Goal: Information Seeking & Learning: Learn about a topic

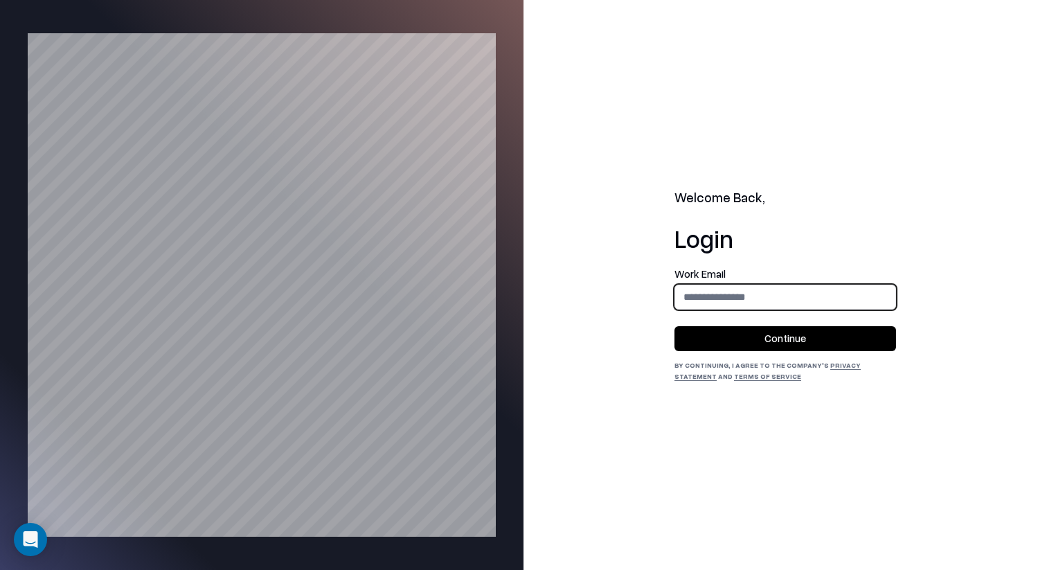
click at [742, 285] on input "email" at bounding box center [785, 297] width 220 height 26
type input "**********"
click at [775, 330] on button "Continue" at bounding box center [785, 338] width 222 height 25
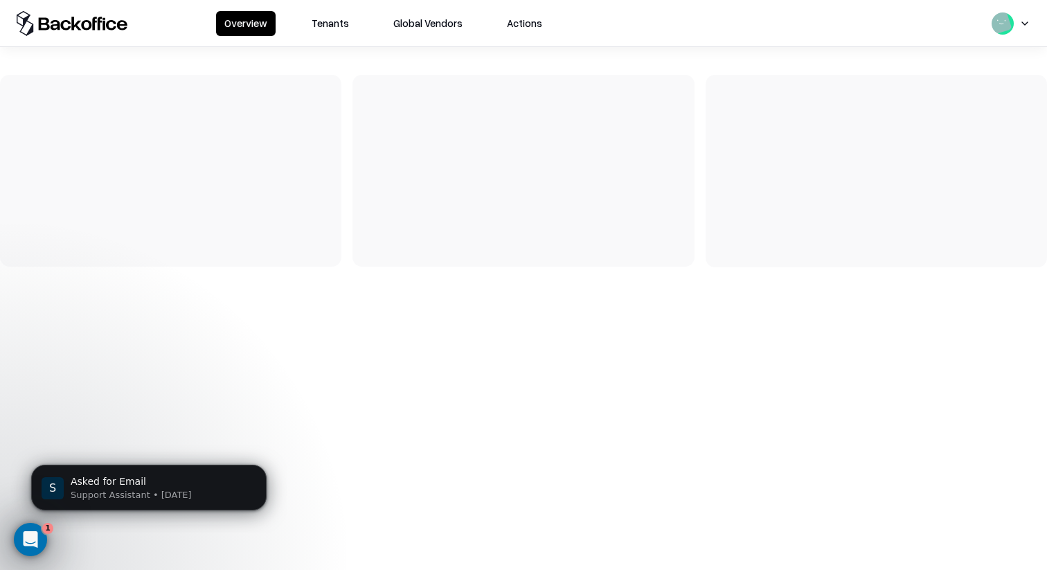
click at [318, 18] on button "Tenants" at bounding box center [330, 23] width 54 height 25
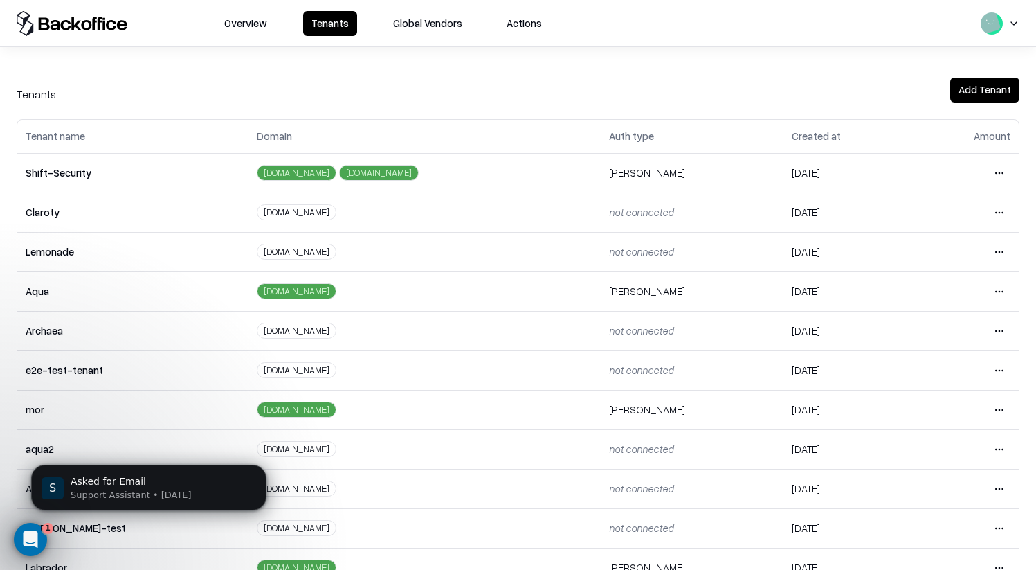
scroll to position [152, 0]
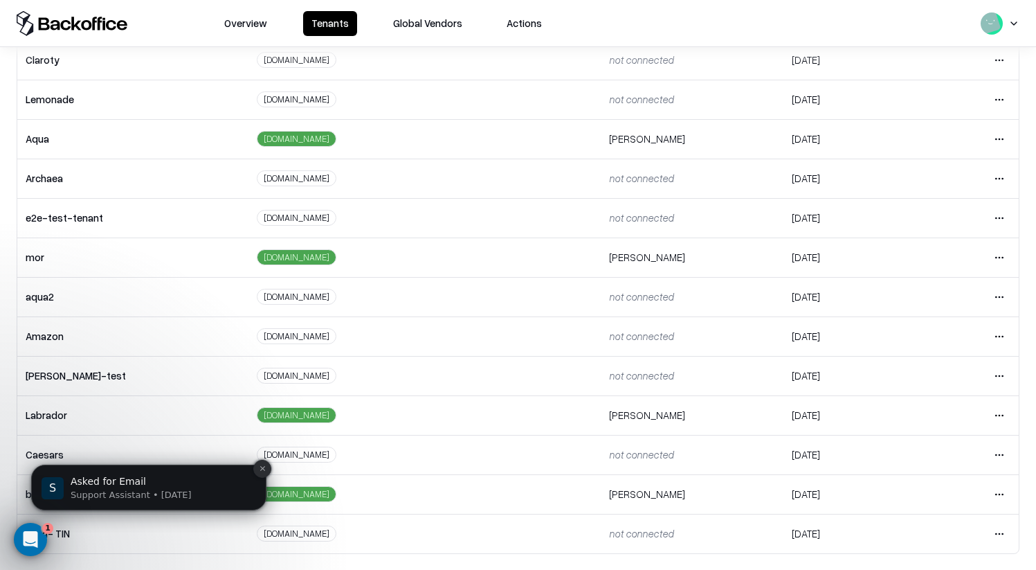
click at [262, 469] on icon "Dismiss notification" at bounding box center [262, 468] width 5 height 5
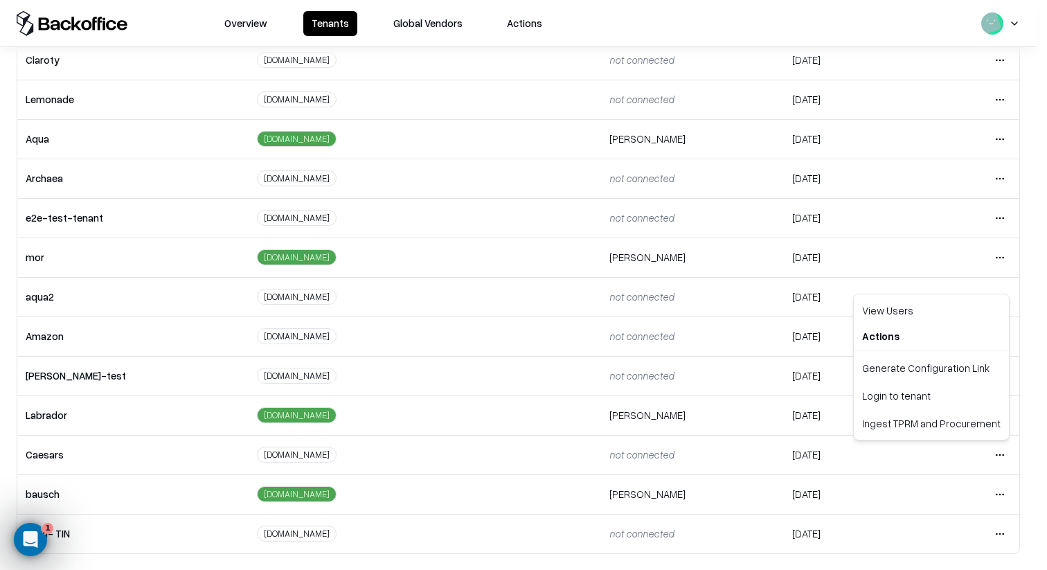
click at [998, 453] on html "Overview Tenants Global Vendors Actions Tenants Add Tenant Tenant name Domain A…" at bounding box center [523, 285] width 1047 height 570
click at [956, 388] on div "Login to tenant" at bounding box center [931, 395] width 150 height 28
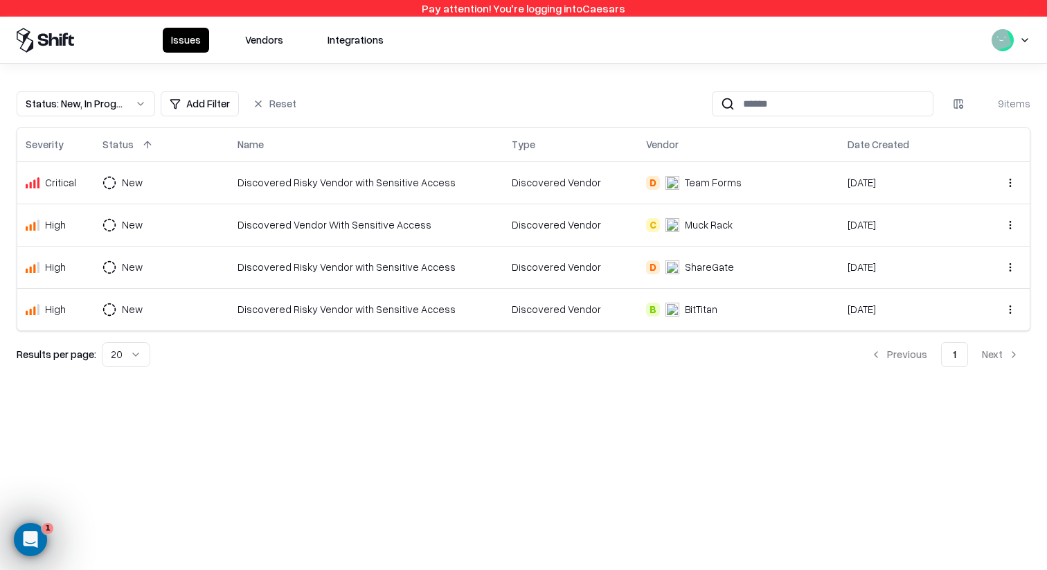
click at [132, 97] on button "Status : New, In Progress" at bounding box center [86, 103] width 138 height 25
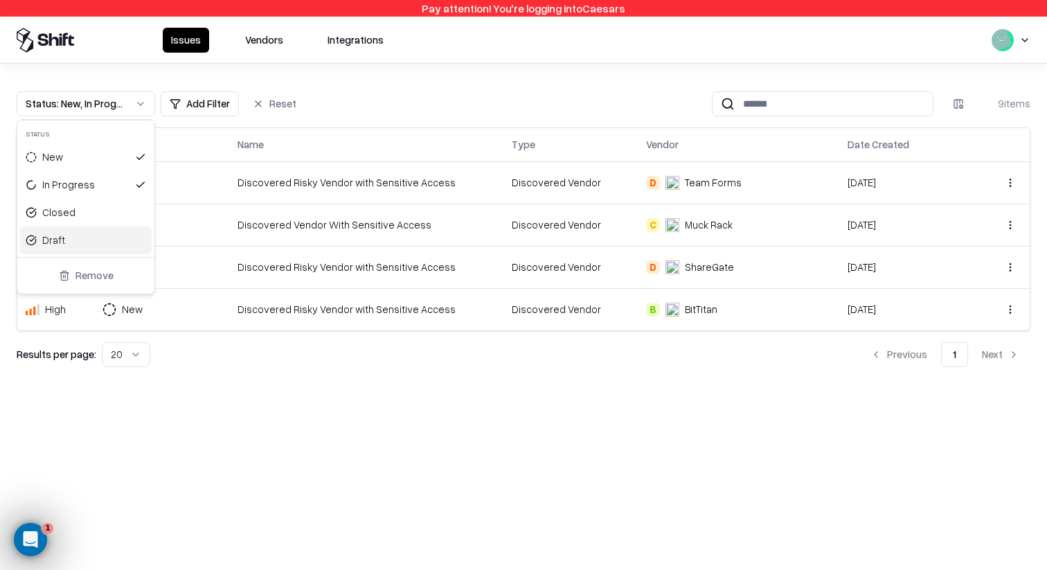
click at [86, 242] on div "Draft" at bounding box center [86, 240] width 132 height 28
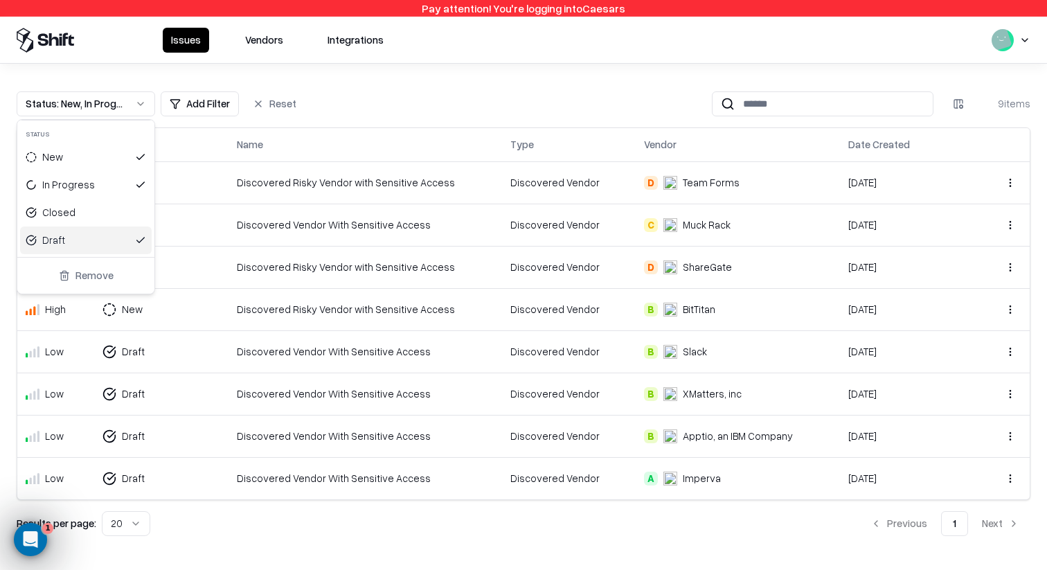
click at [86, 242] on div "Draft" at bounding box center [86, 240] width 132 height 28
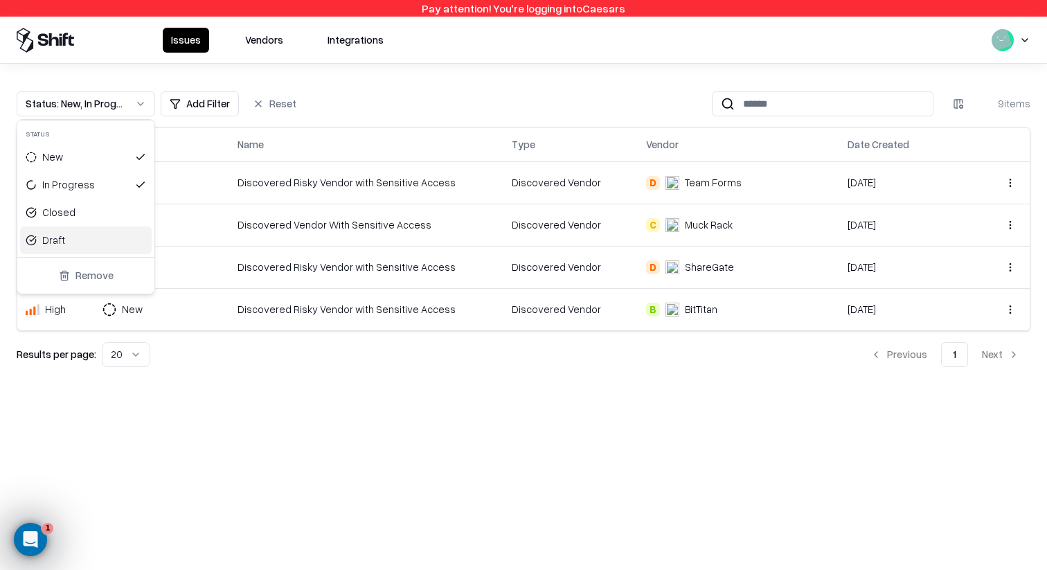
click at [440, 426] on html "Pay attention! You're logging into Caesars Issues Vendors Integrations Status :…" at bounding box center [523, 285] width 1047 height 570
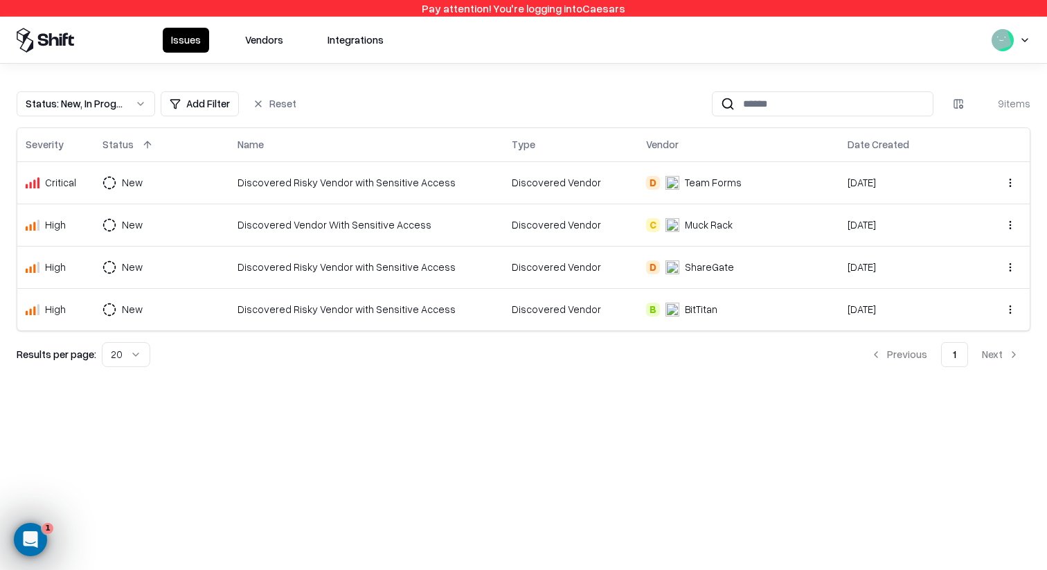
click at [131, 107] on button "Status : New, In Progress" at bounding box center [86, 103] width 138 height 25
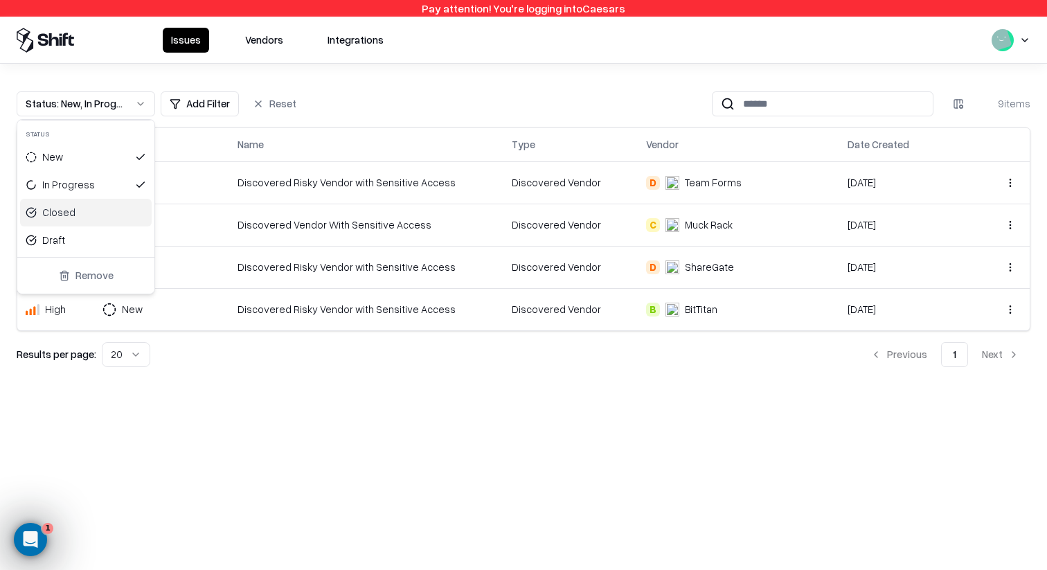
click at [133, 204] on div "Closed" at bounding box center [86, 213] width 132 height 28
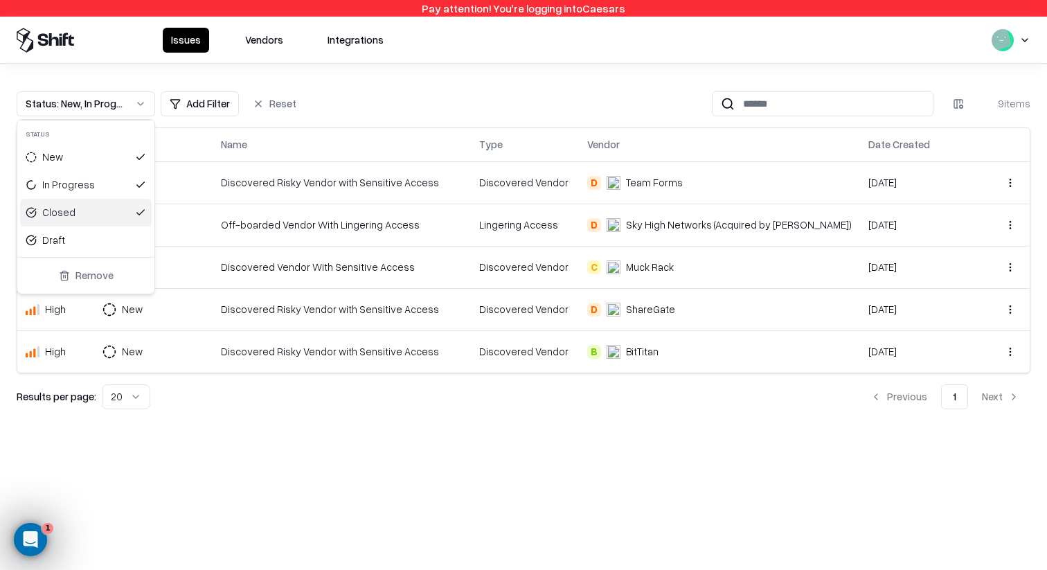
click at [389, 451] on html "Pay attention! You're logging into Caesars Issues Vendors Integrations Status :…" at bounding box center [523, 285] width 1047 height 570
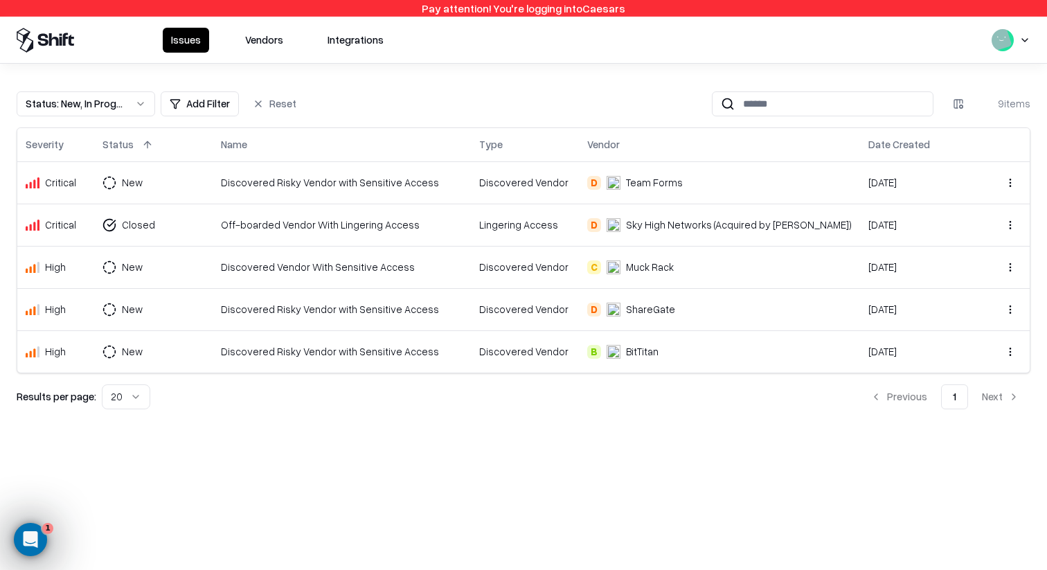
click at [341, 226] on div "Off-boarded Vendor With Lingering Access" at bounding box center [342, 224] width 242 height 15
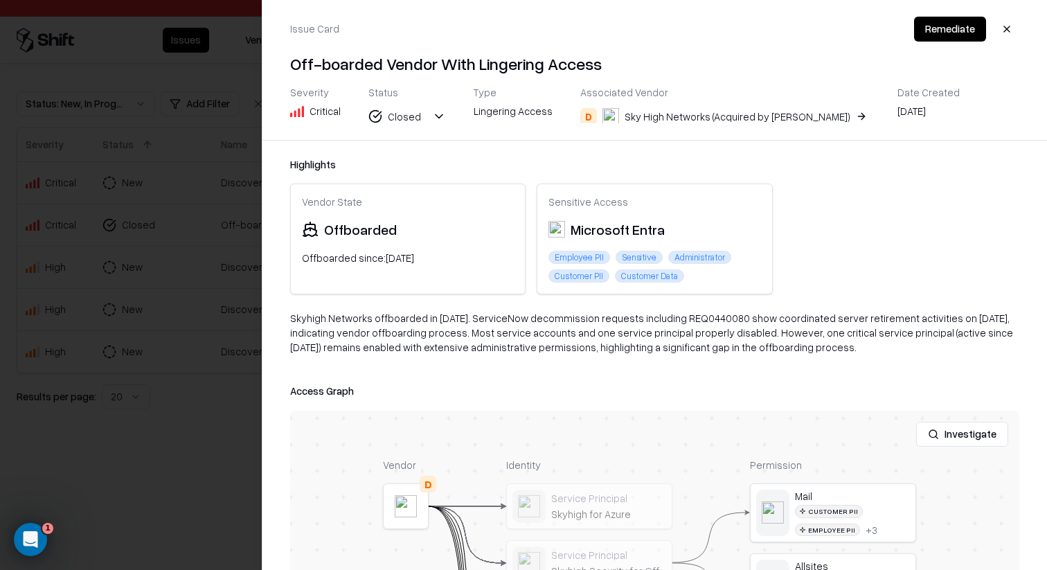
click at [46, 537] on body "Pay attention! You're logging into Caesars Issues Vendors Integrations Status :…" at bounding box center [523, 285] width 1047 height 570
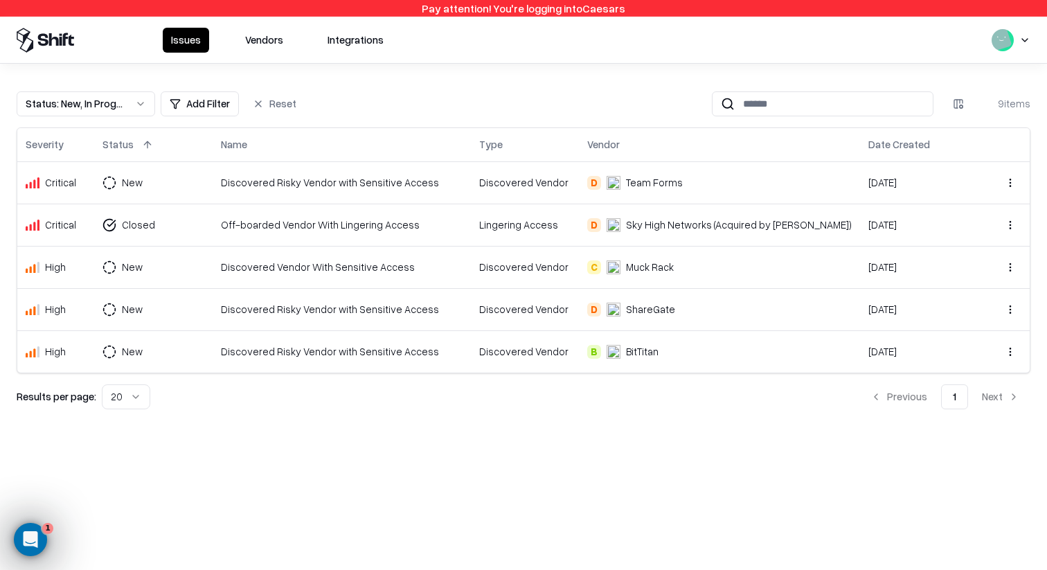
click at [579, 214] on td "Lingering Access" at bounding box center [525, 225] width 108 height 42
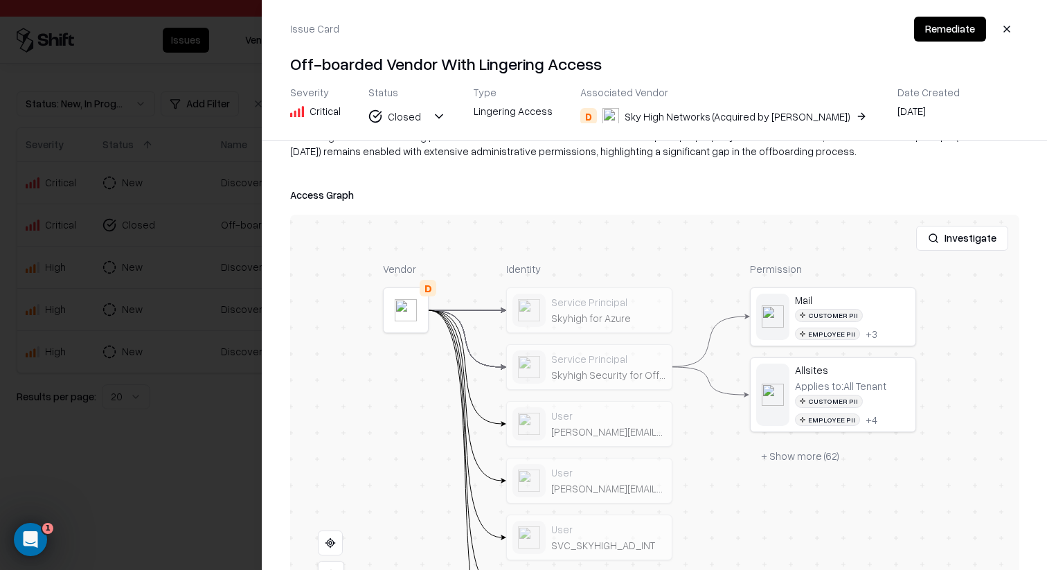
scroll to position [199, 0]
click at [0, 0] on div at bounding box center [0, 0] width 0 height 0
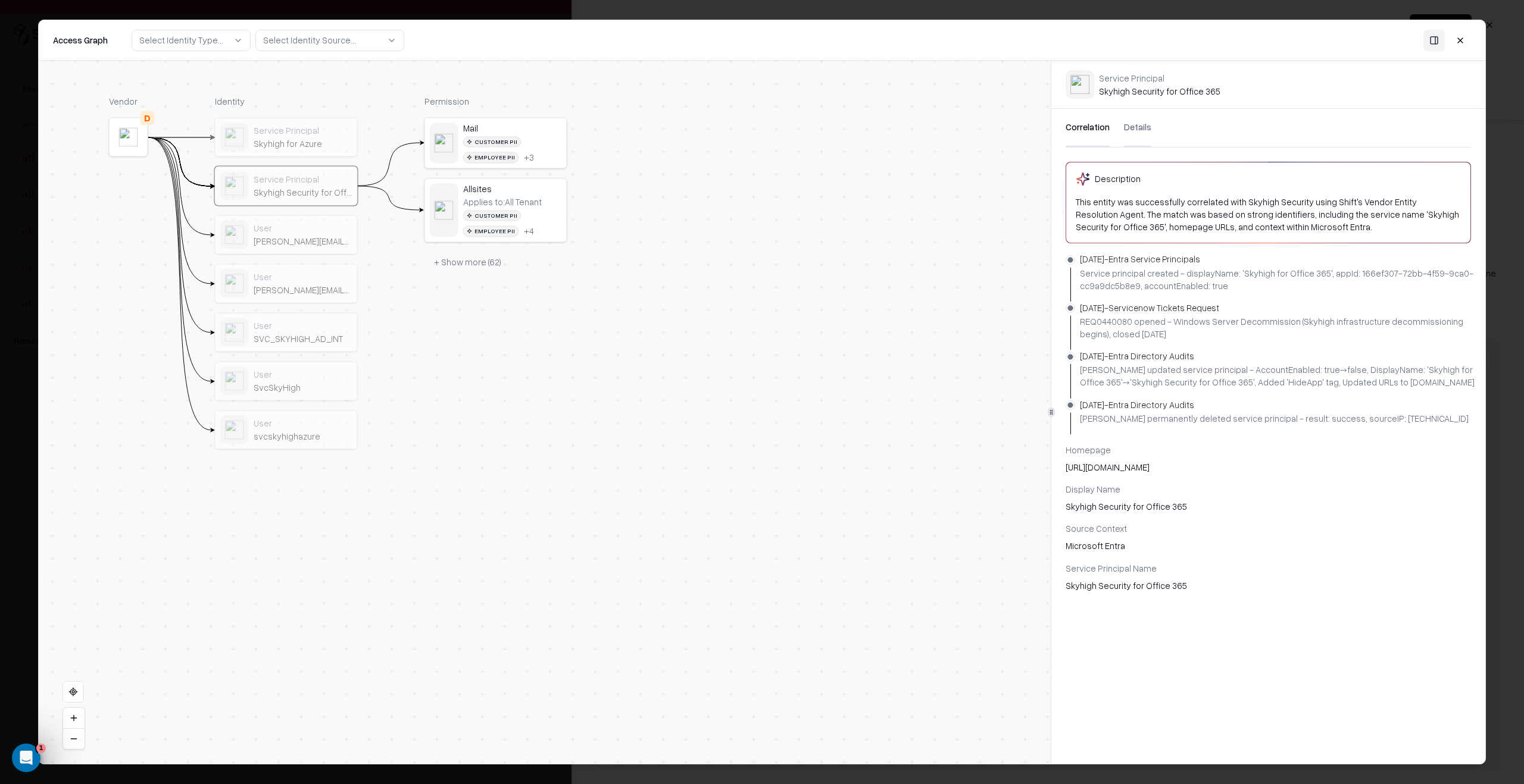
scroll to position [0, 0]
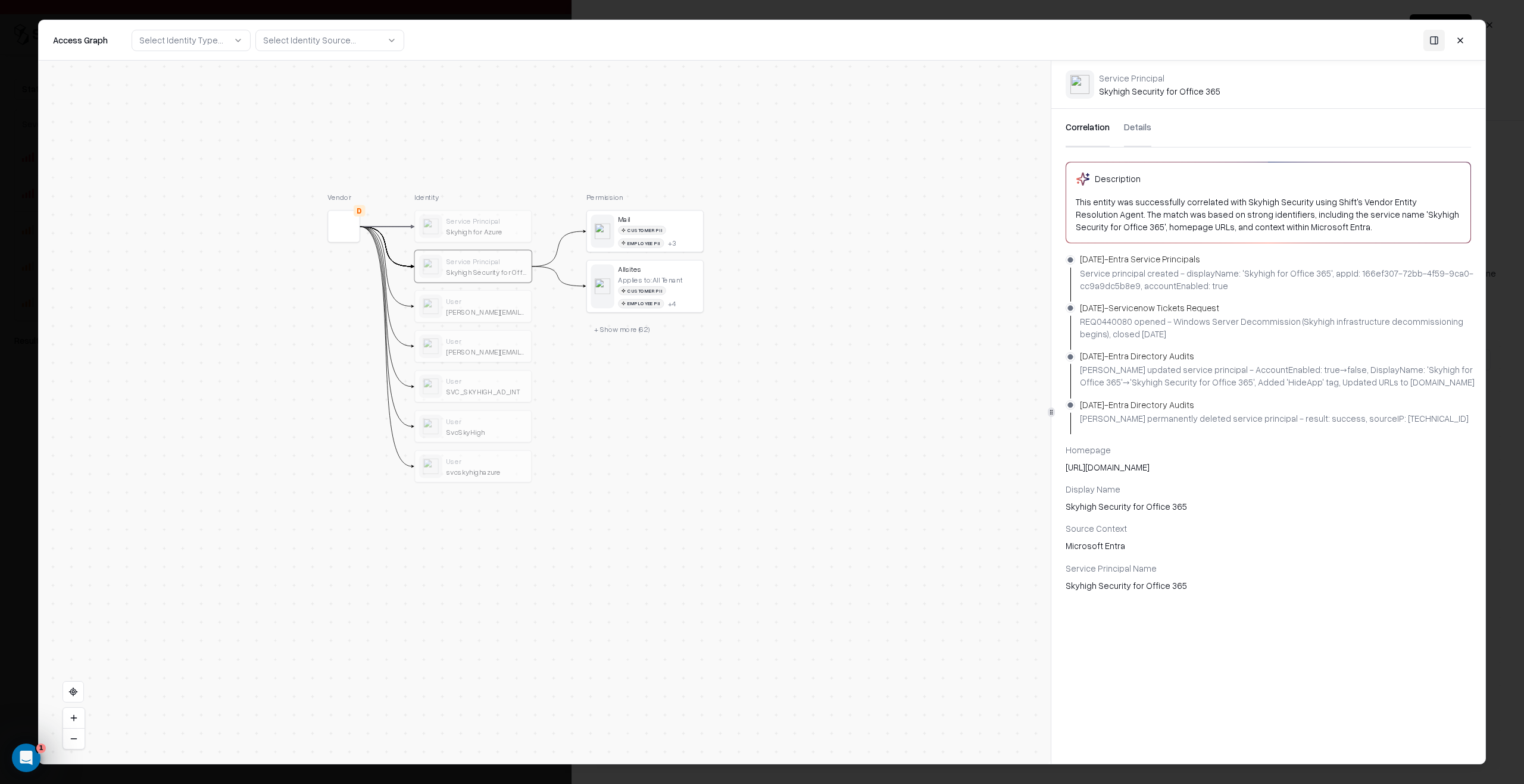
drag, startPoint x: 665, startPoint y: 384, endPoint x: 792, endPoint y: 456, distance: 146.0
click at [792, 456] on div "Vendor D Identity Service Principal Skyhigh for Azure Service Principal Skyhigh…" at bounding box center [544, 413] width 1012 height 703
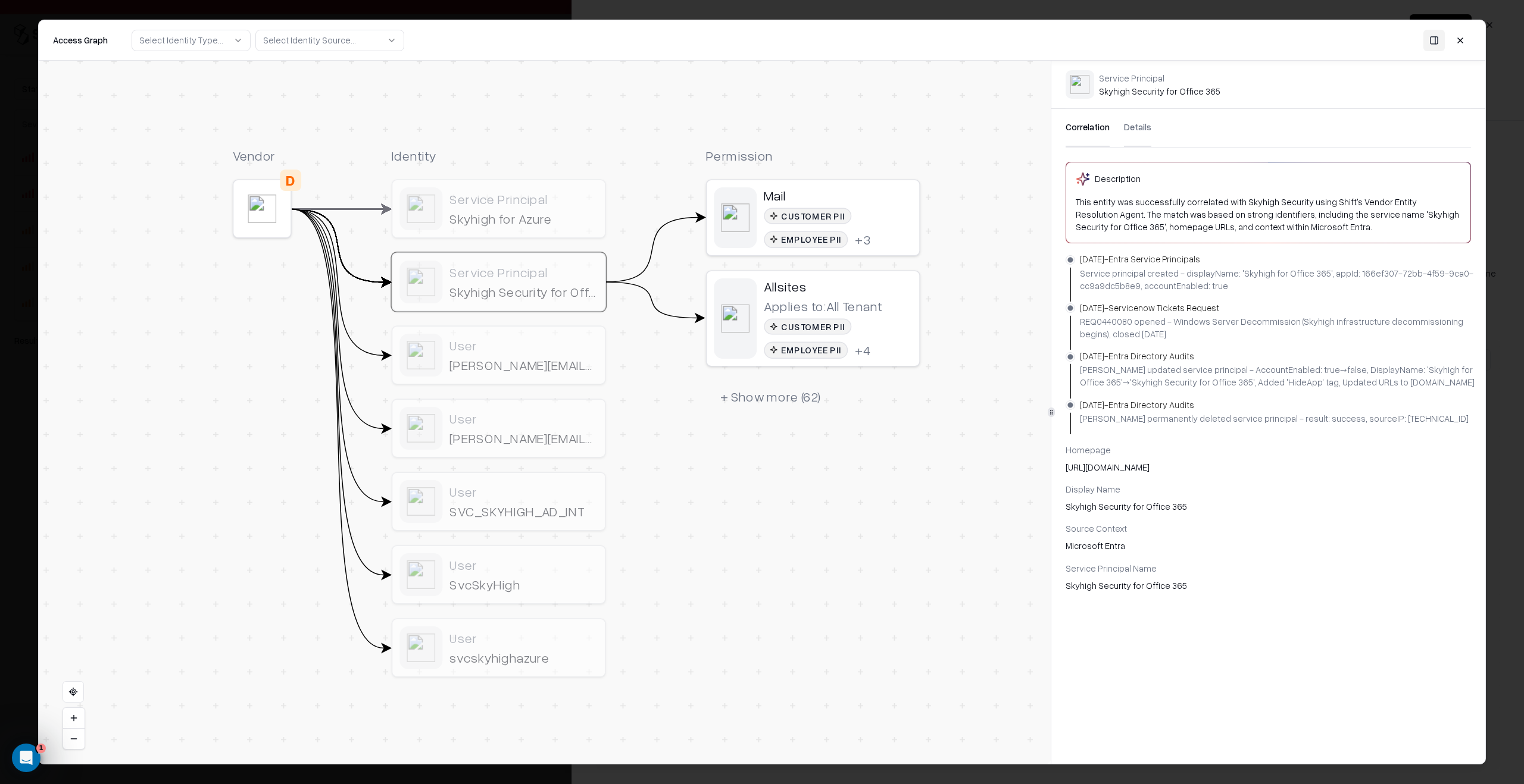
click at [783, 395] on button "+ Show more ( 62 )" at bounding box center [771, 396] width 130 height 32
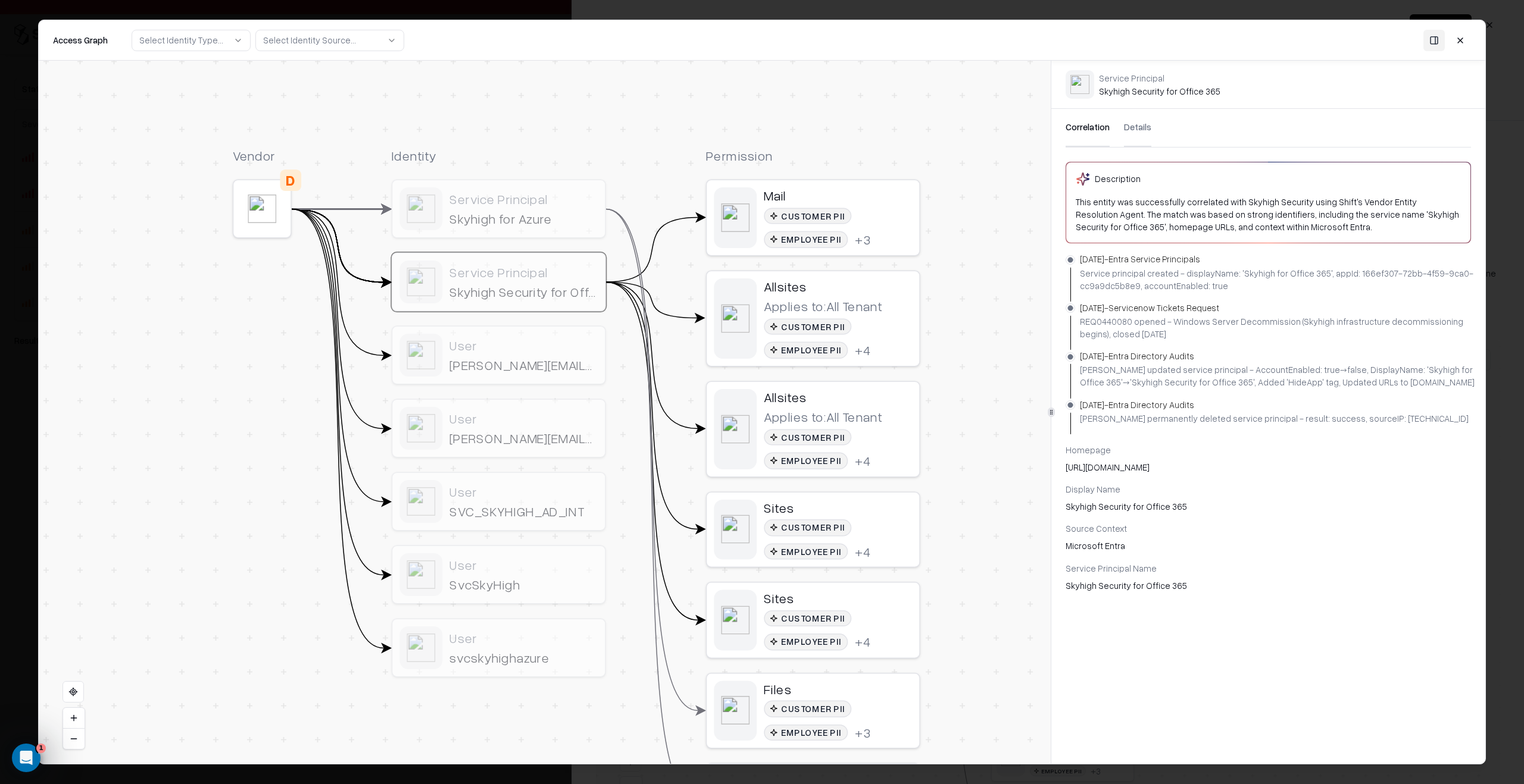
click at [850, 489] on div "Customer PII Employee PII + 4" at bounding box center [838, 539] width 148 height 40
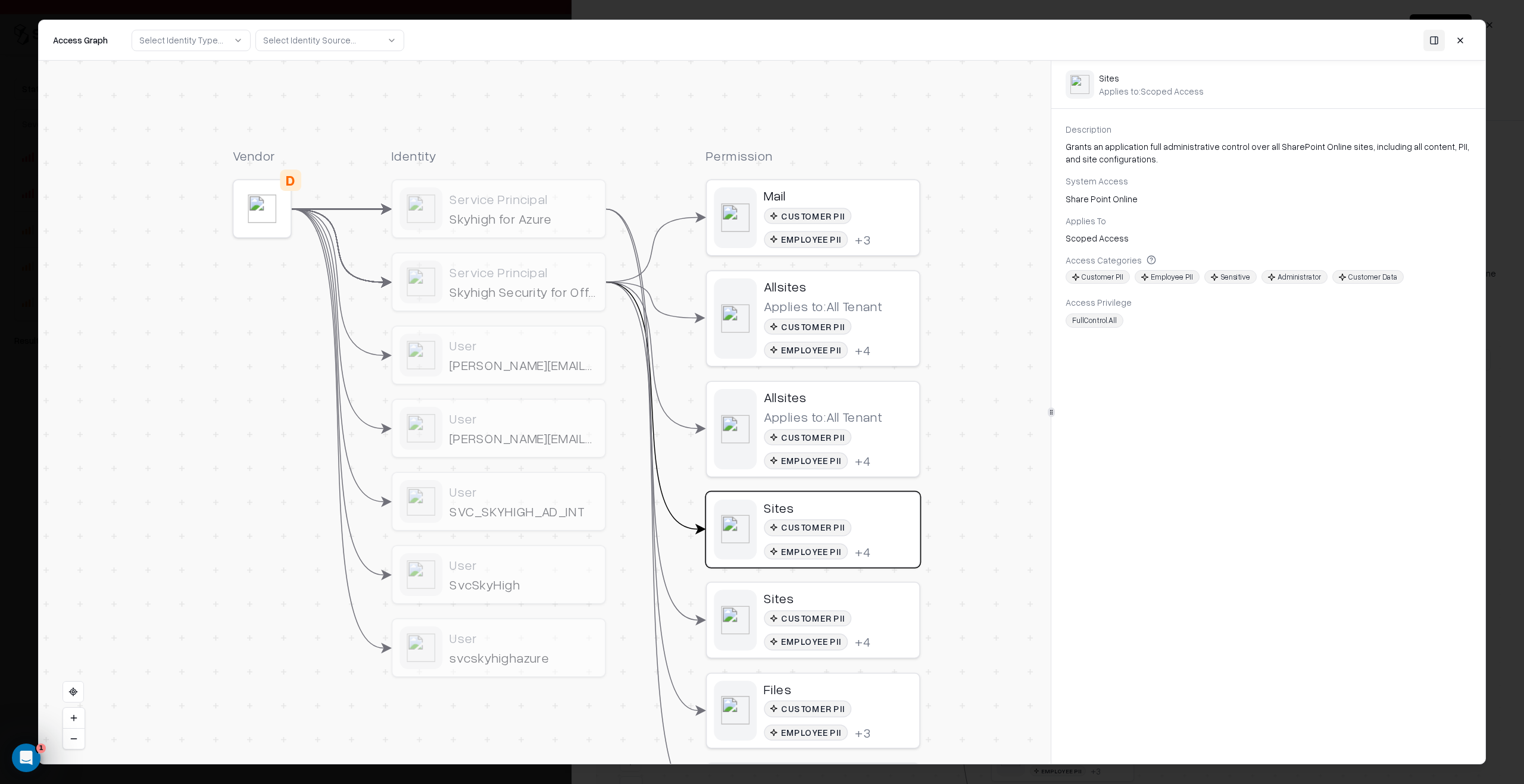
click at [740, 332] on object "entra" at bounding box center [734, 318] width 28 height 28
click at [781, 222] on div "Customer PII" at bounding box center [808, 216] width 88 height 16
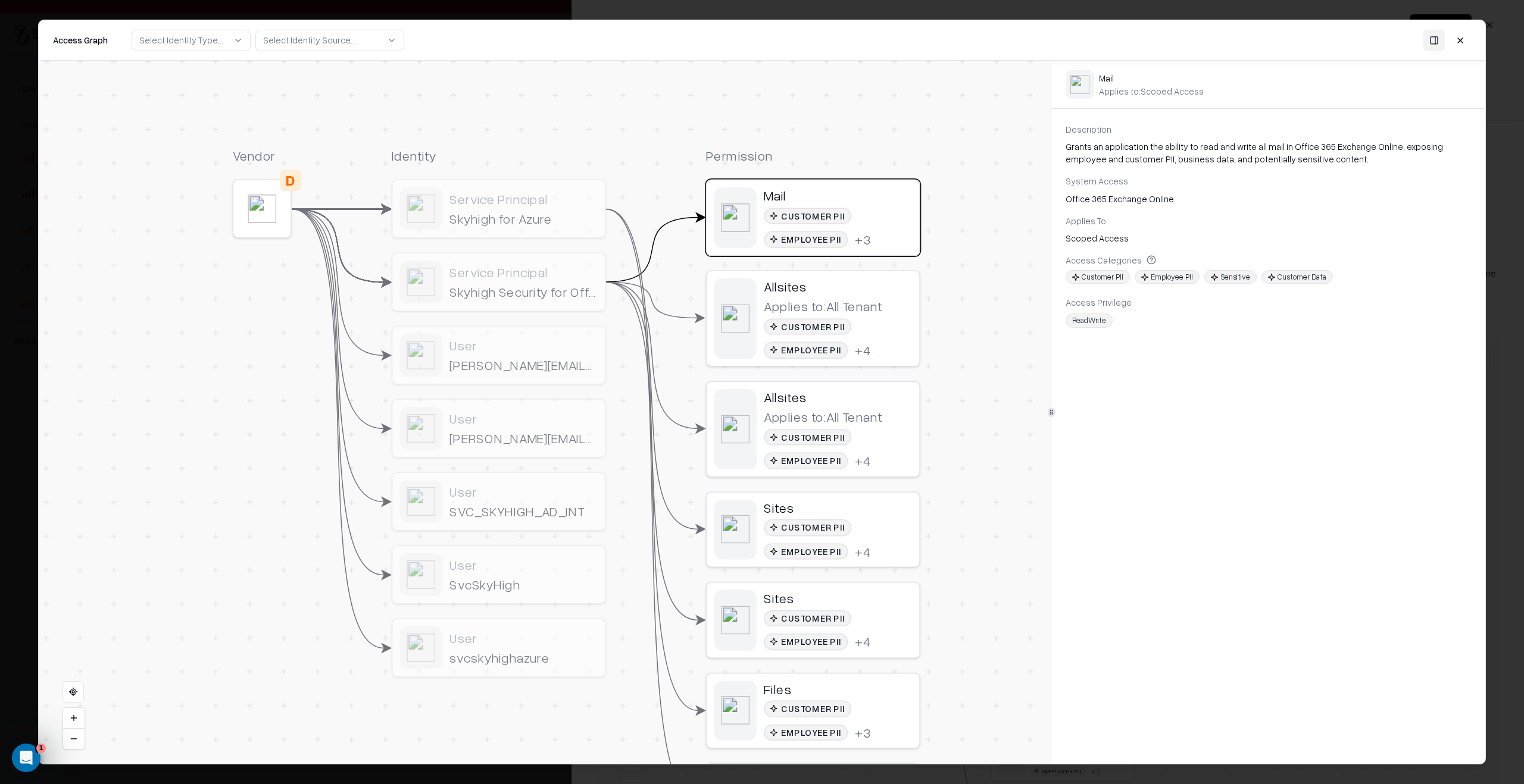
click at [511, 254] on div "Service Principal Skyhigh Security for Office 365" at bounding box center [498, 282] width 212 height 57
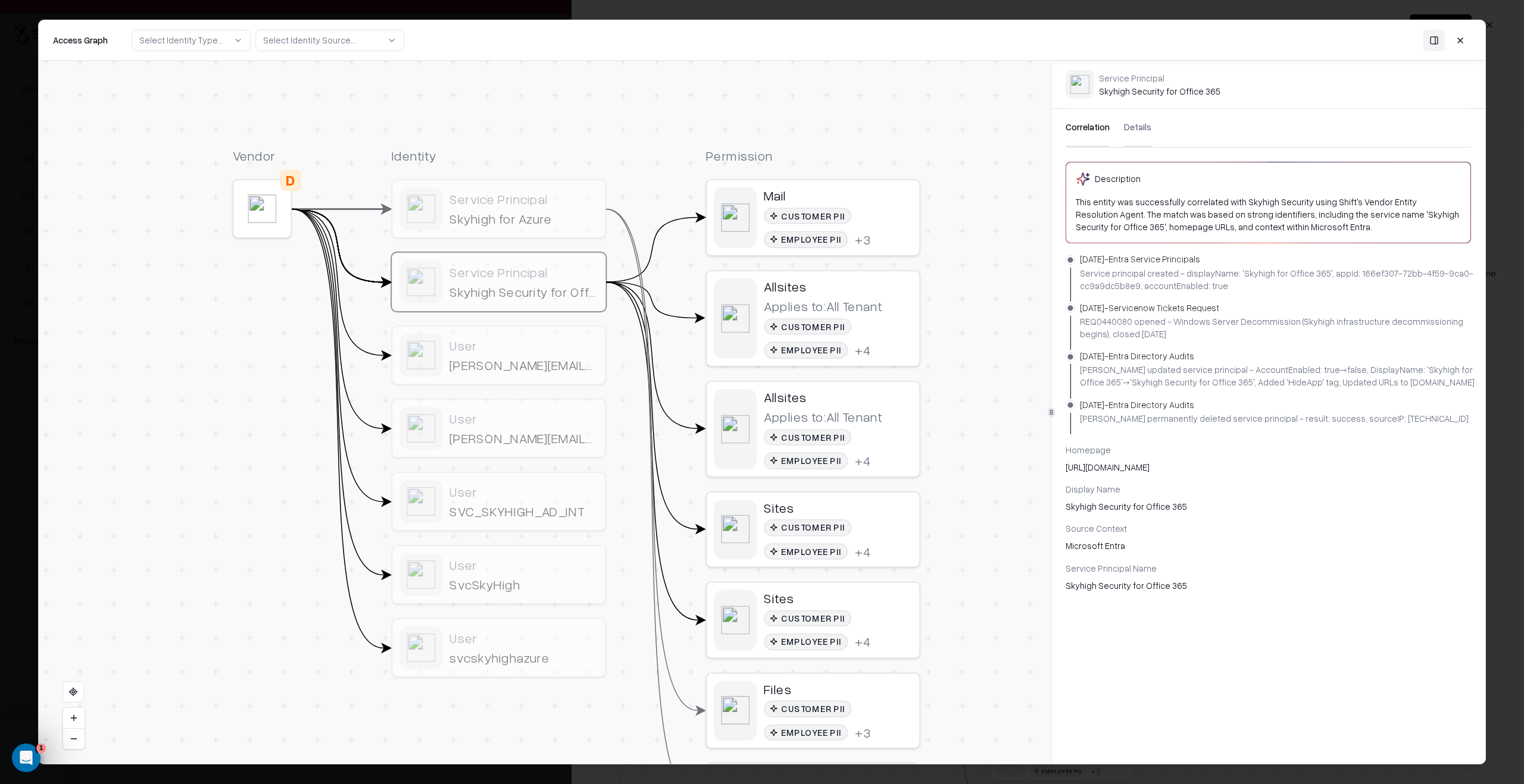
click at [581, 363] on div "[PERSON_NAME][EMAIL_ADDRESS][DOMAIN_NAME]" at bounding box center [524, 364] width 148 height 16
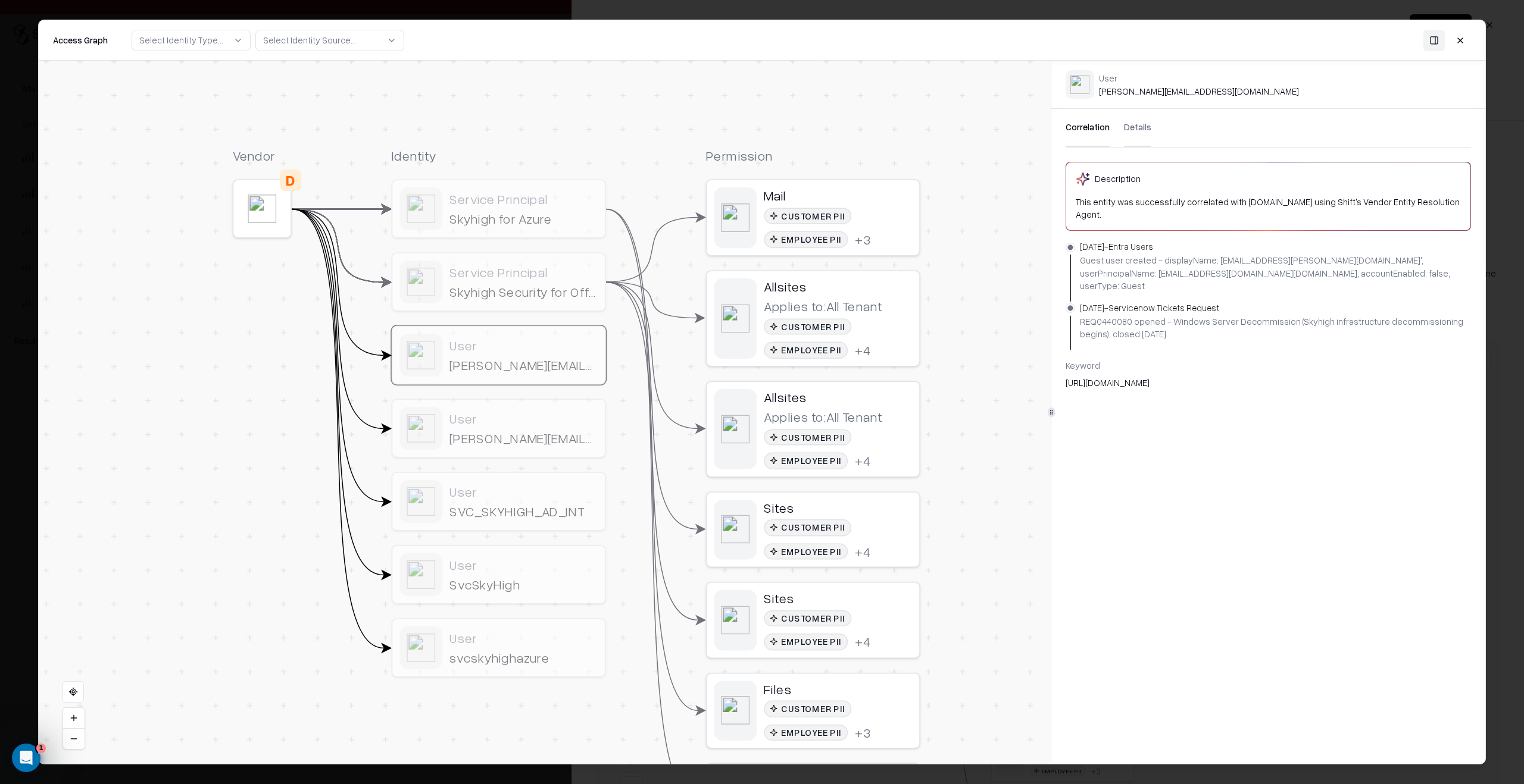
click at [537, 268] on div "Service Principal" at bounding box center [524, 272] width 148 height 16
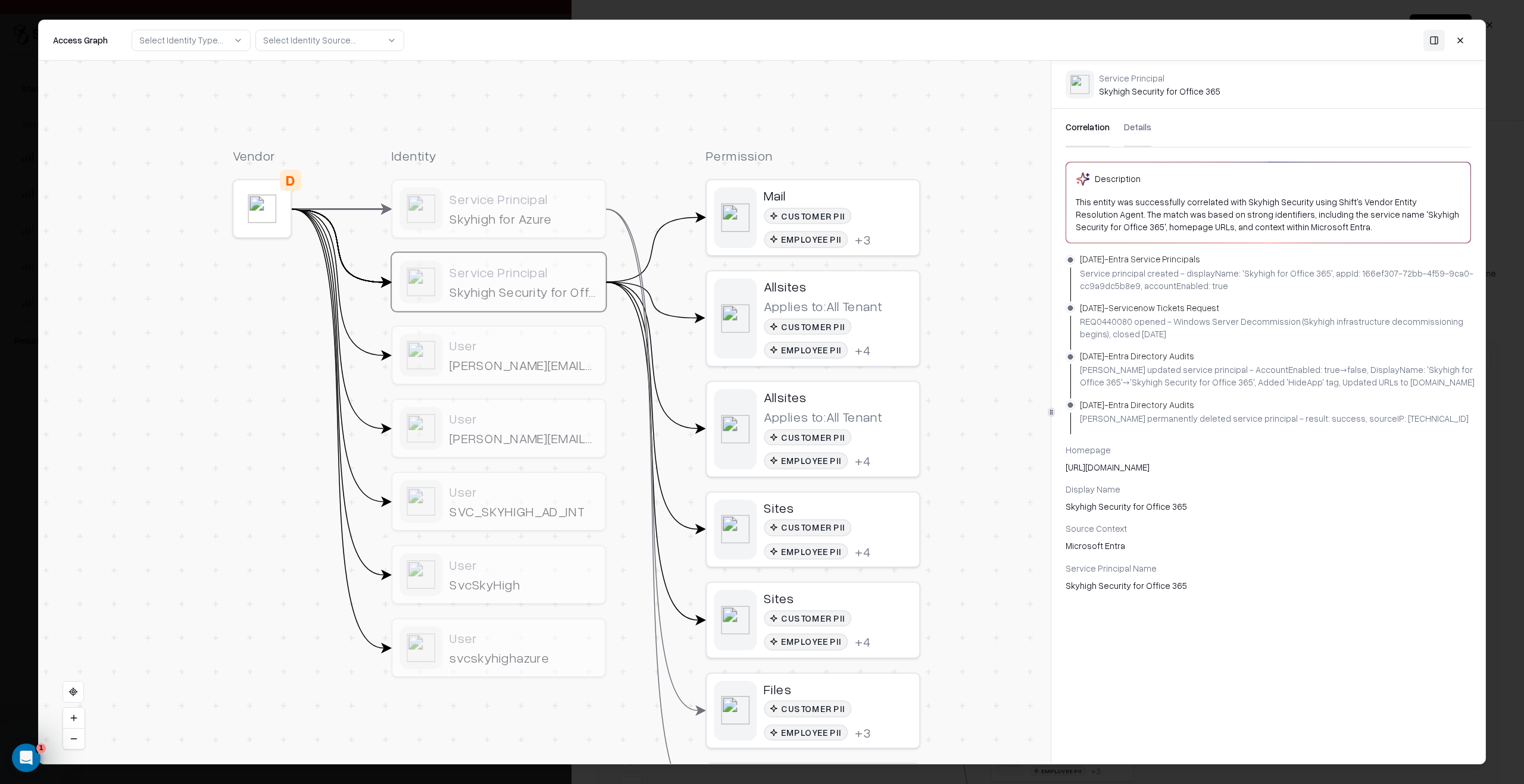
click at [506, 365] on div "[PERSON_NAME][EMAIL_ADDRESS][DOMAIN_NAME]" at bounding box center [524, 364] width 148 height 16
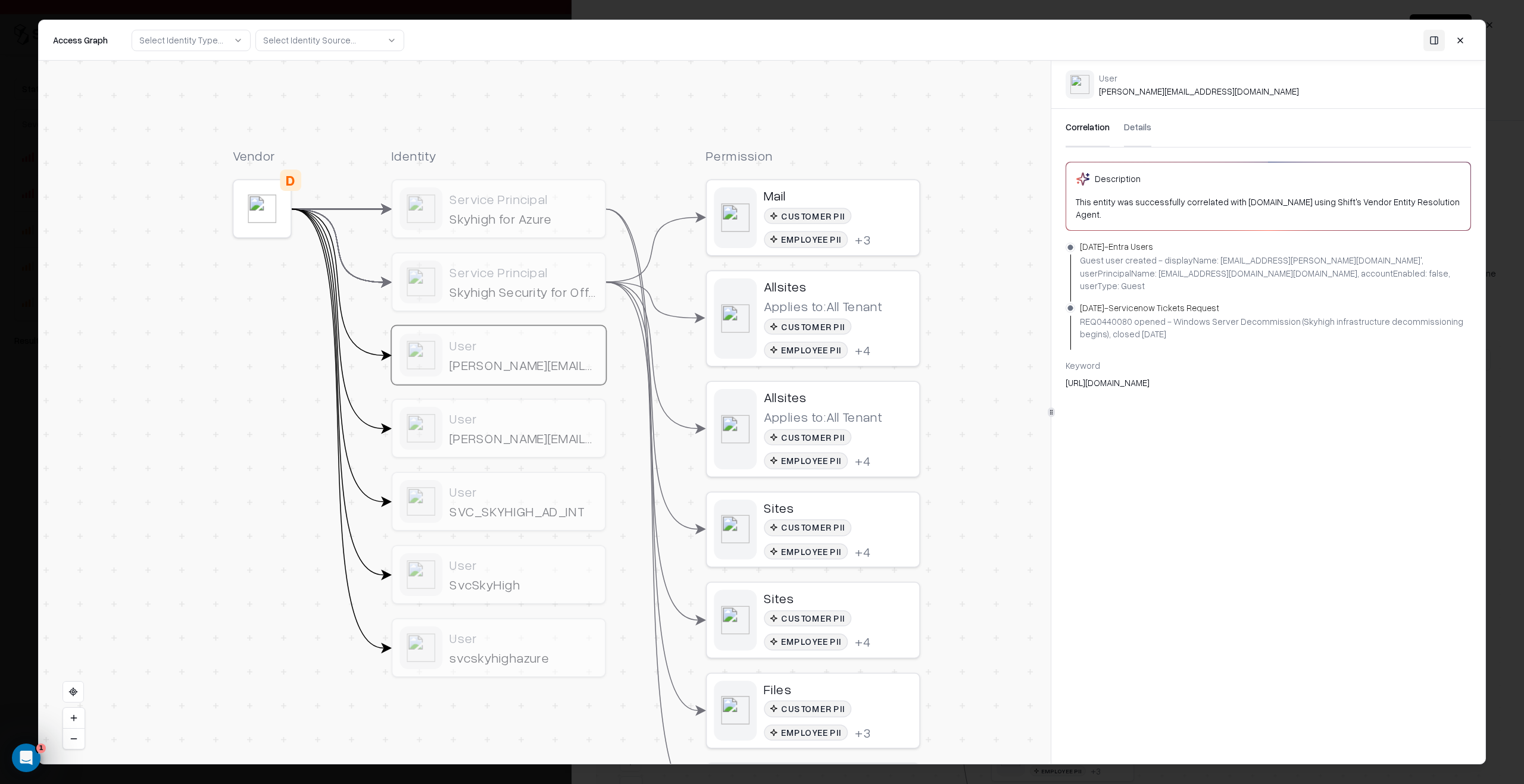
click at [512, 445] on div "[PERSON_NAME][EMAIL_ADDRESS][DOMAIN_NAME]" at bounding box center [524, 438] width 148 height 16
click at [514, 489] on div "User" at bounding box center [524, 491] width 148 height 16
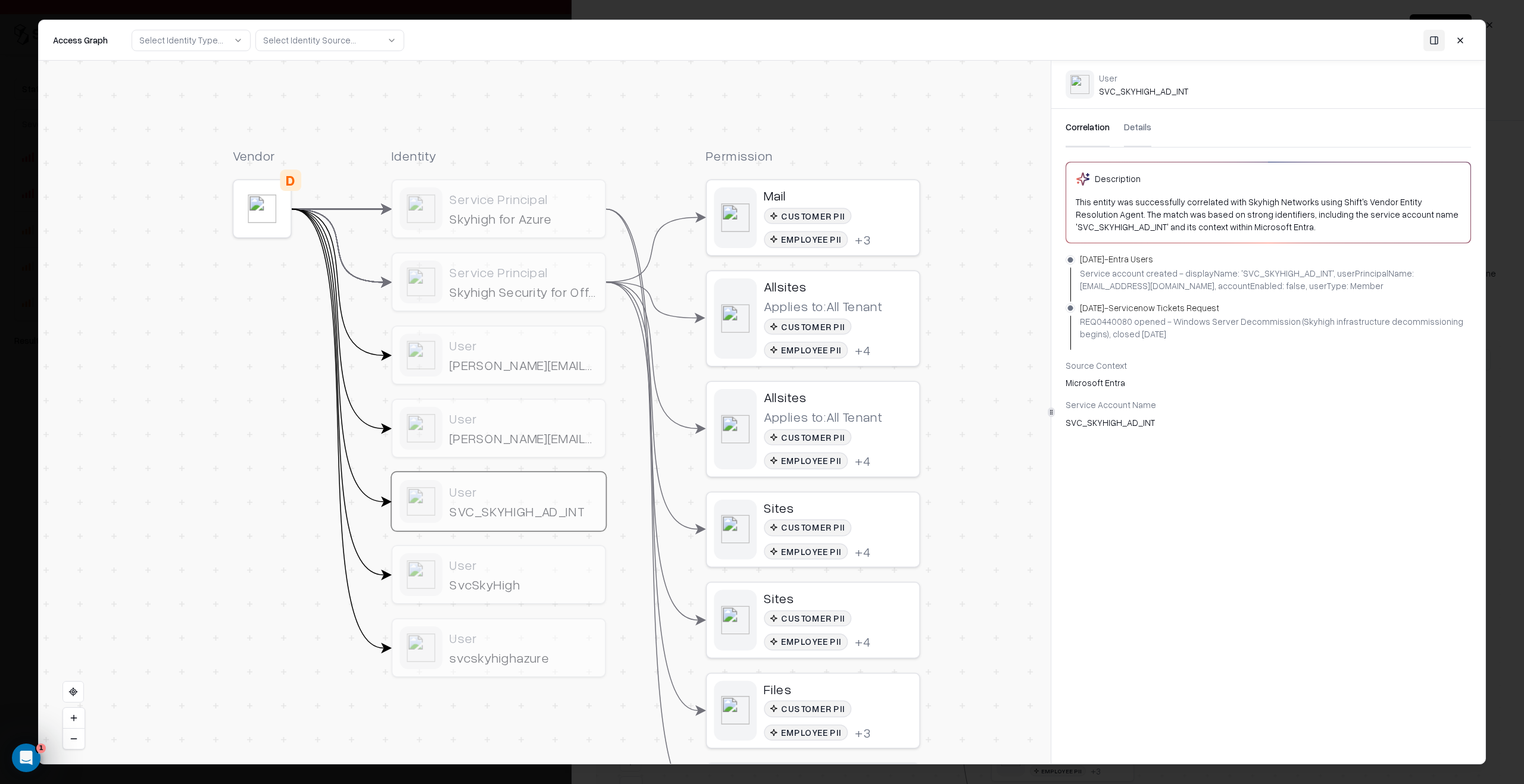
click at [522, 489] on div "SvcSkyHigh" at bounding box center [524, 585] width 148 height 16
click at [526, 489] on div "User svcskyhighazure" at bounding box center [524, 647] width 148 height 36
click at [510, 222] on div "Skyhigh for Azure" at bounding box center [524, 218] width 148 height 16
click at [21, 379] on div at bounding box center [762, 392] width 1524 height 784
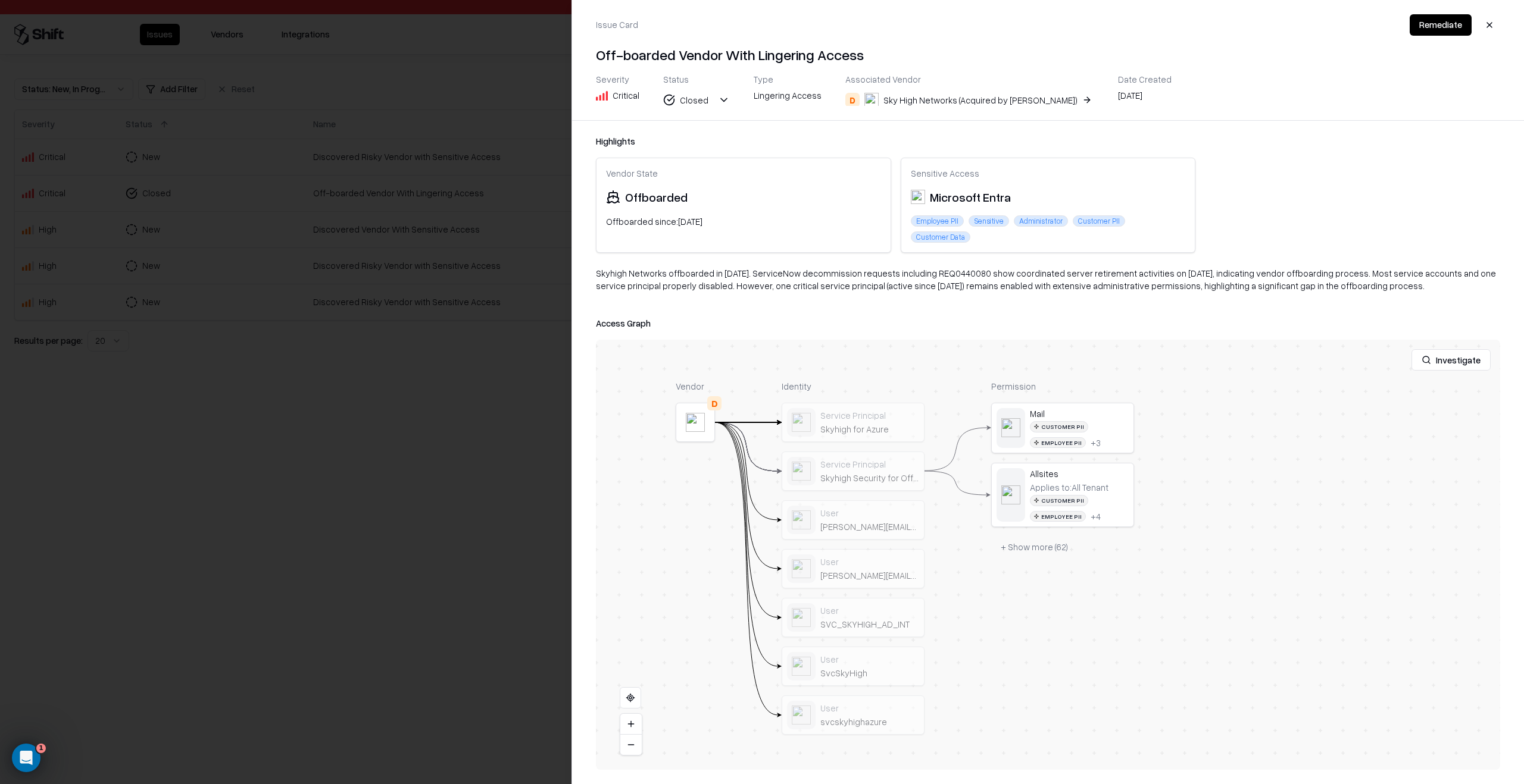
click at [295, 374] on div at bounding box center [762, 392] width 1524 height 784
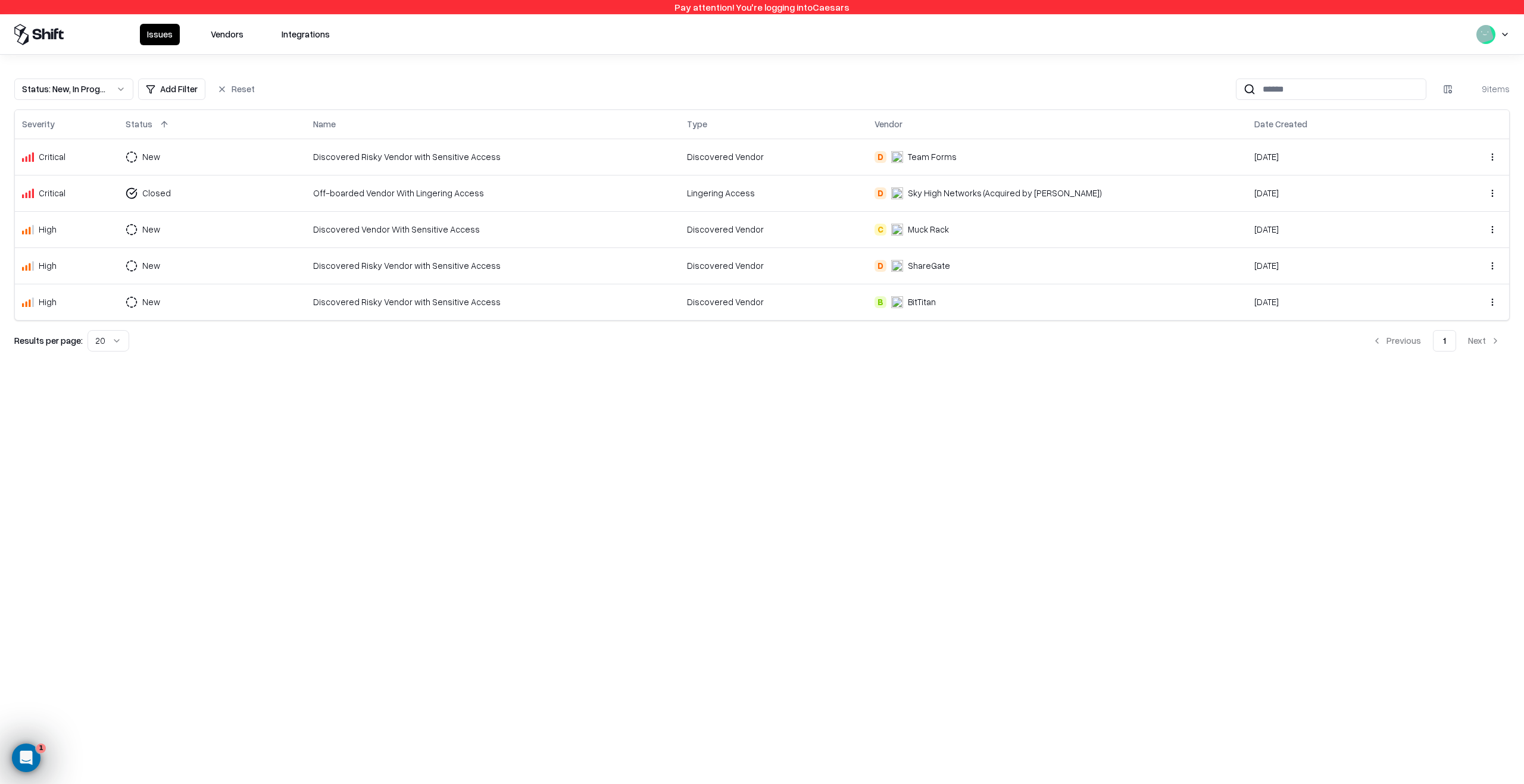
click at [89, 97] on button "Status : New, In Progress, Closed" at bounding box center [74, 89] width 119 height 21
click at [86, 208] on div "Draft" at bounding box center [74, 206] width 114 height 24
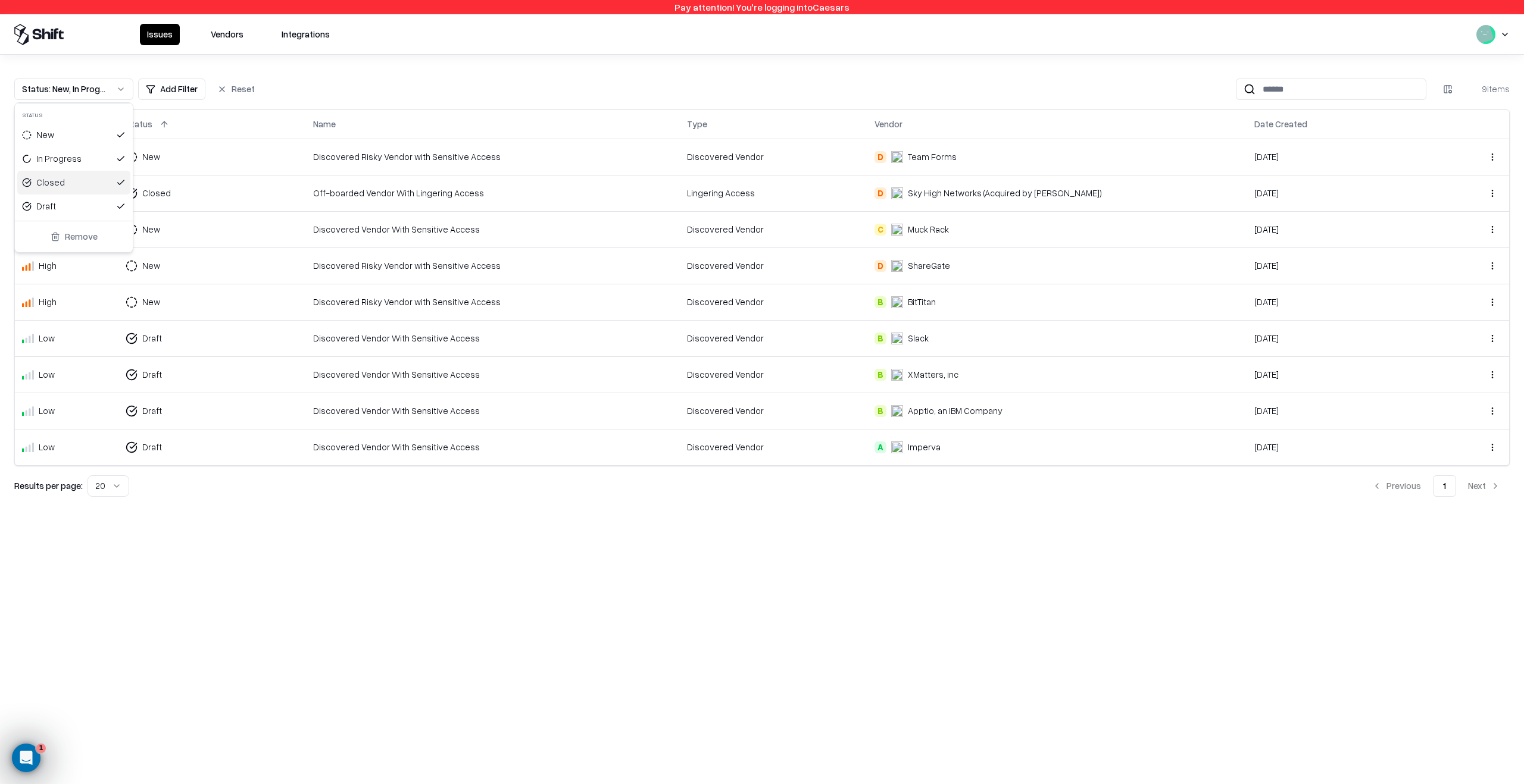
click at [341, 79] on html "Pay attention! You're logging into Caesars Issues Vendors Integrations Status :…" at bounding box center [762, 392] width 1524 height 784
click at [70, 95] on div "Status : New, In Progress, Closed, Draft" at bounding box center [65, 89] width 84 height 13
click at [78, 204] on div "Draft" at bounding box center [74, 206] width 114 height 24
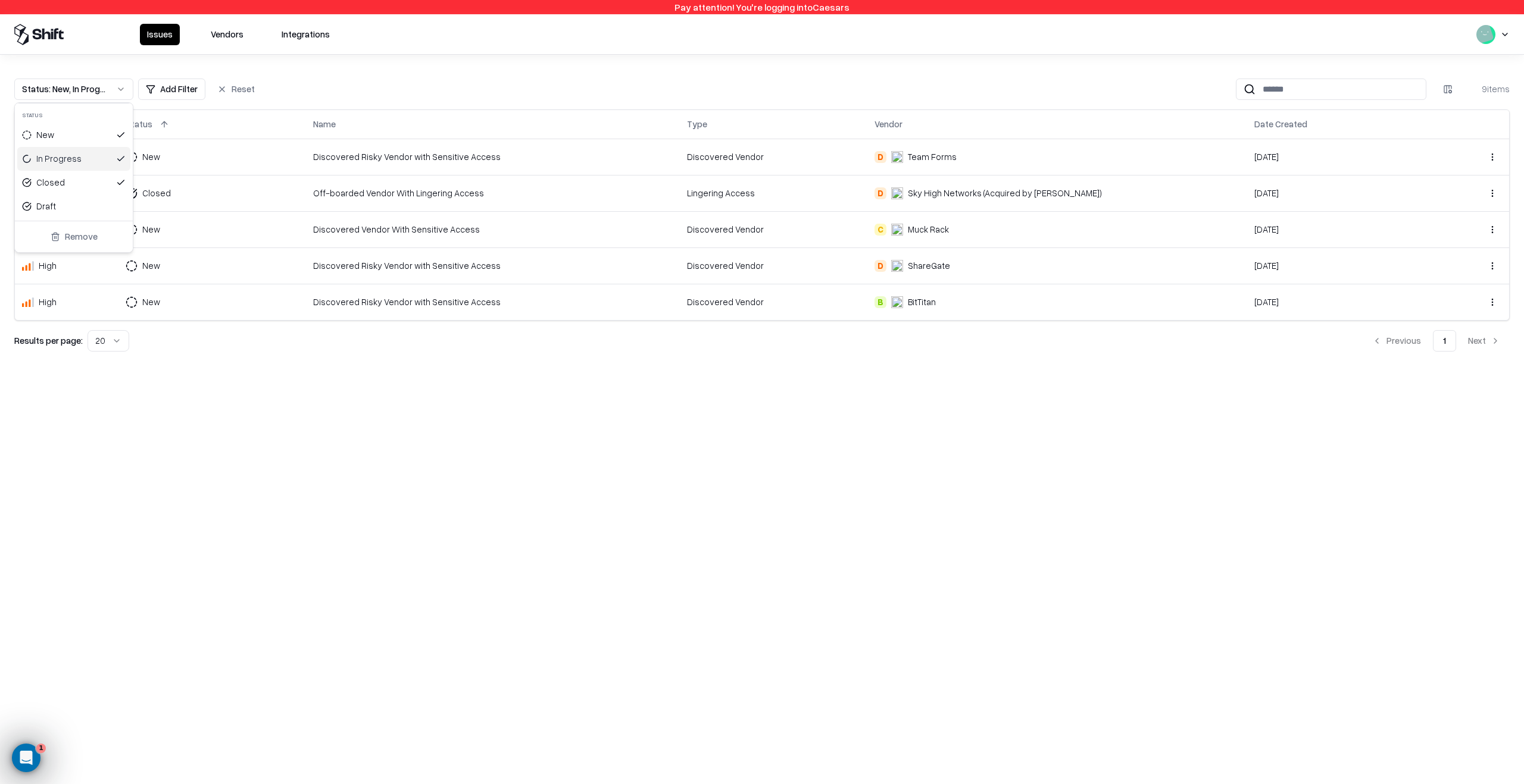
click at [330, 85] on html "Pay attention! You're logging into Caesars Issues Vendors Integrations Status :…" at bounding box center [762, 392] width 1524 height 784
click at [860, 193] on div "Lingering Access" at bounding box center [773, 193] width 173 height 13
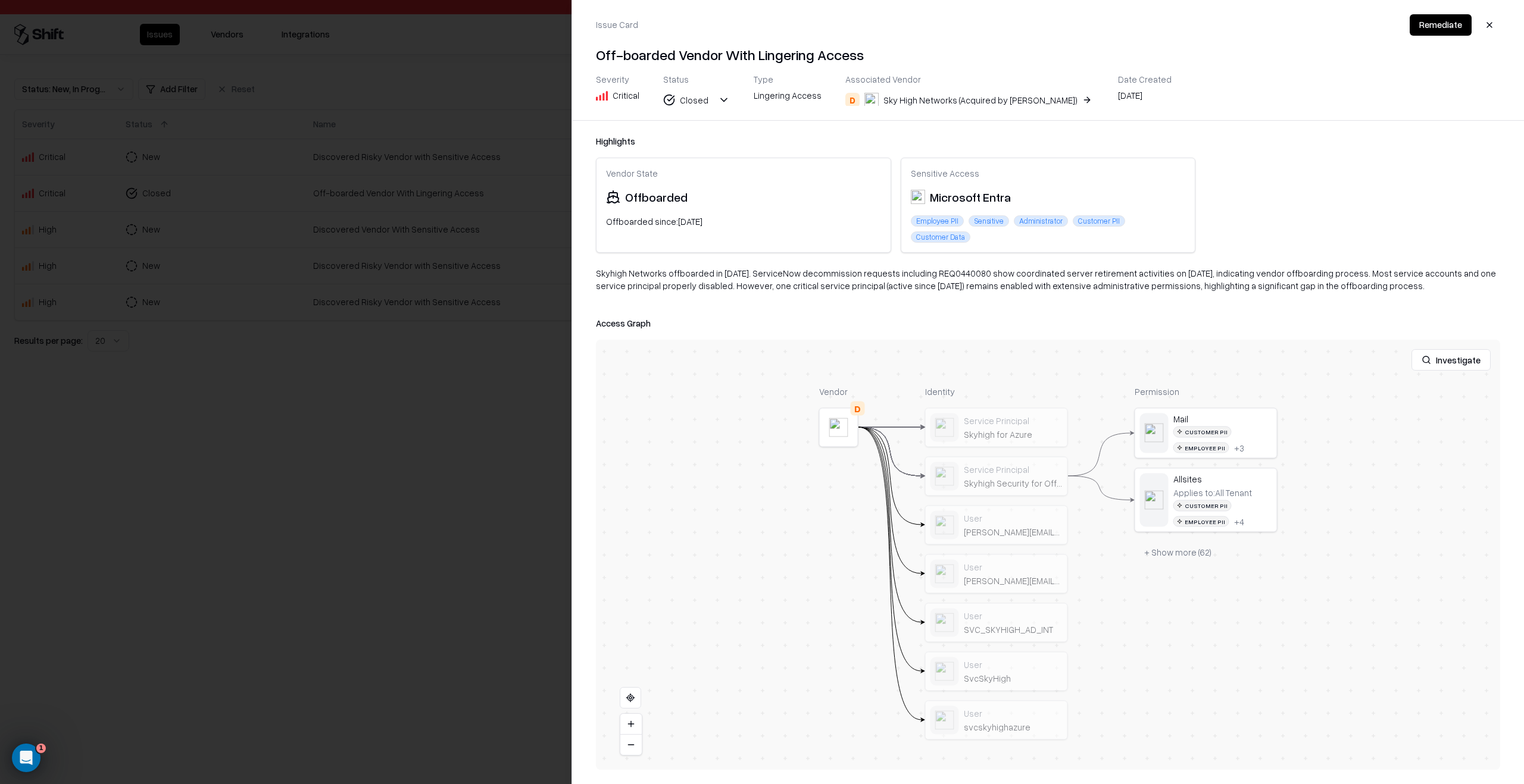
click at [0, 0] on button at bounding box center [0, 0] width 0 height 0
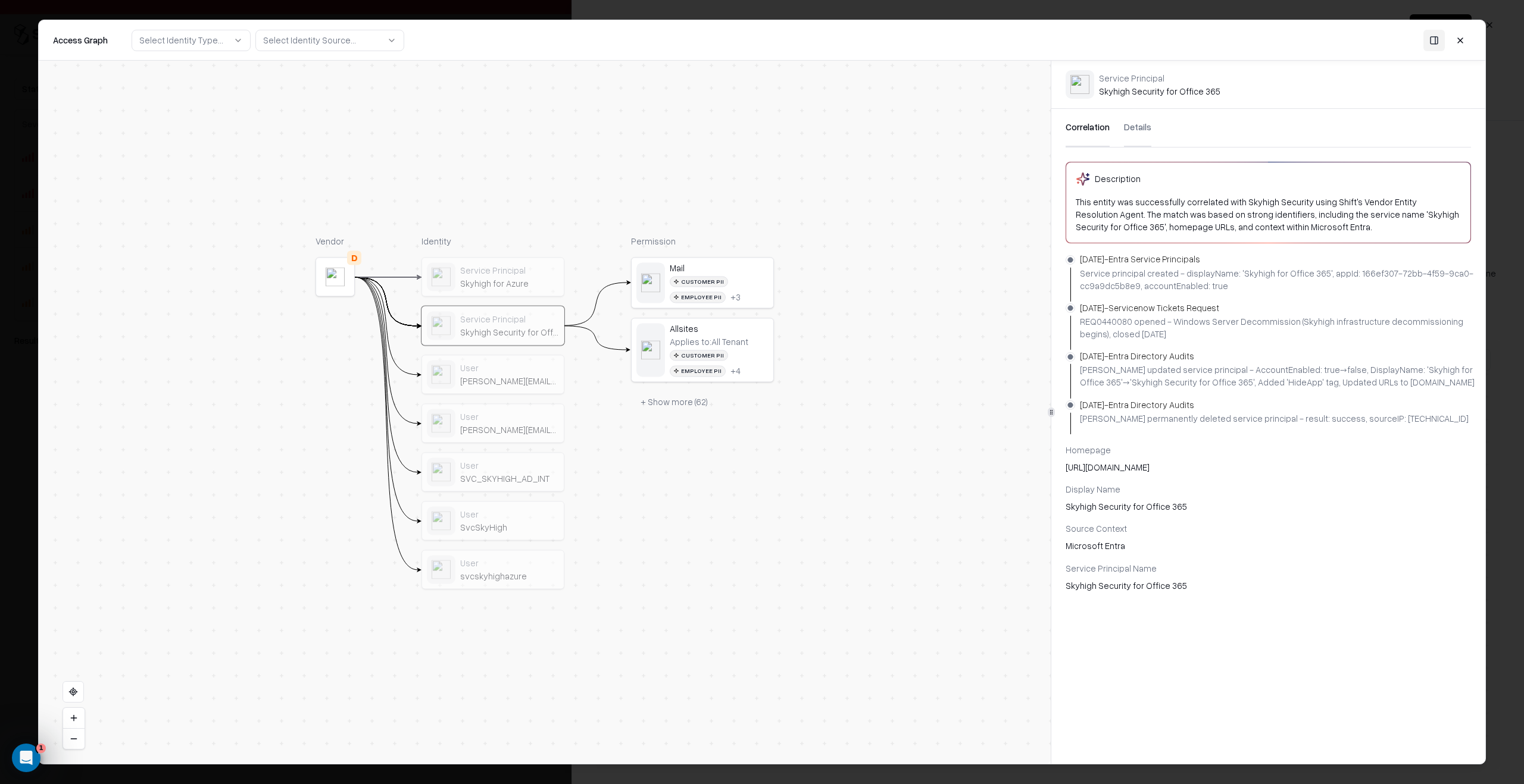
click at [696, 412] on button "+ Show more ( 62 )" at bounding box center [674, 402] width 86 height 21
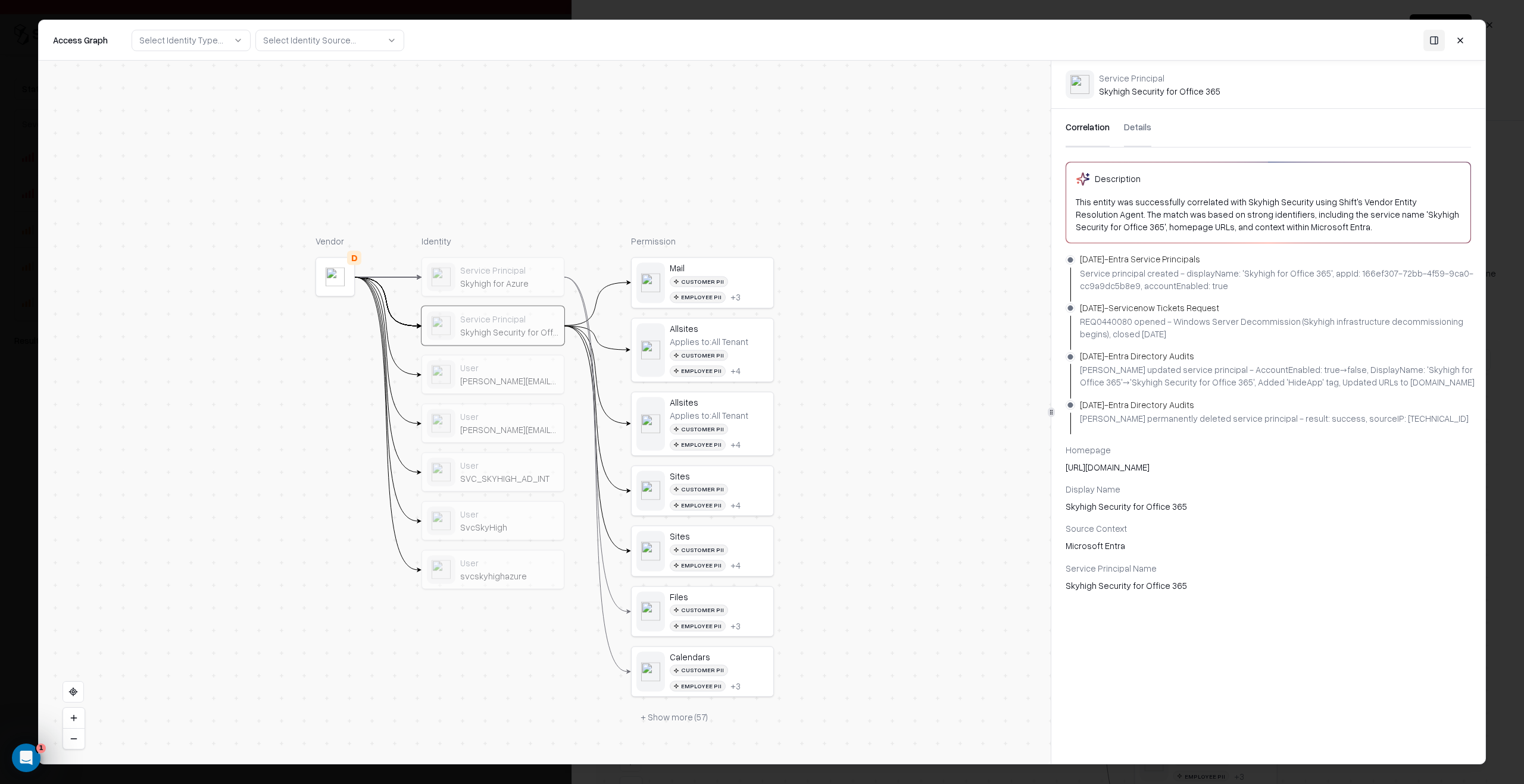
click at [680, 489] on button "+ Show more ( 57 )" at bounding box center [674, 717] width 86 height 21
click at [75, 489] on button at bounding box center [73, 719] width 22 height 21
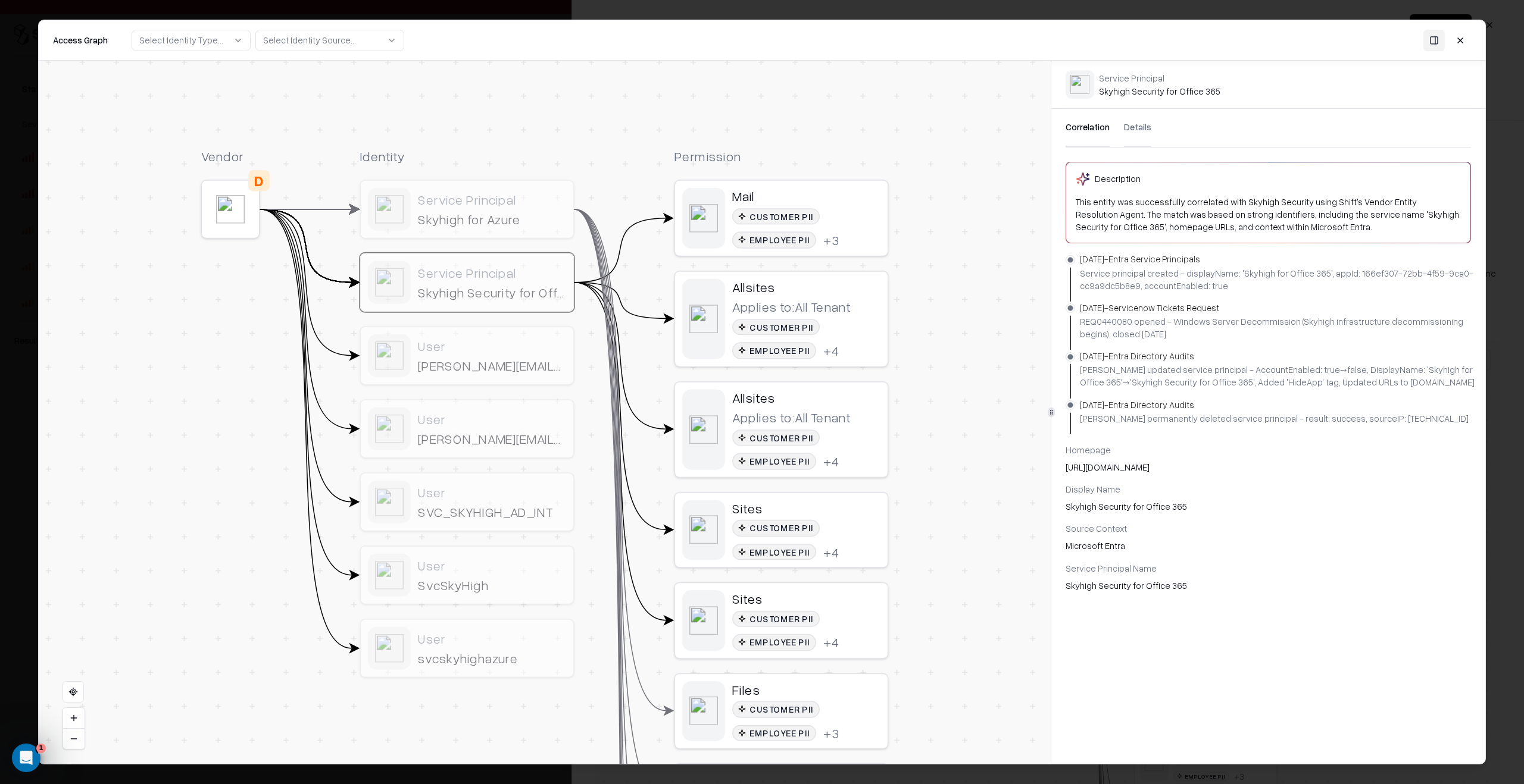
click at [900, 489] on div at bounding box center [762, 392] width 1524 height 784
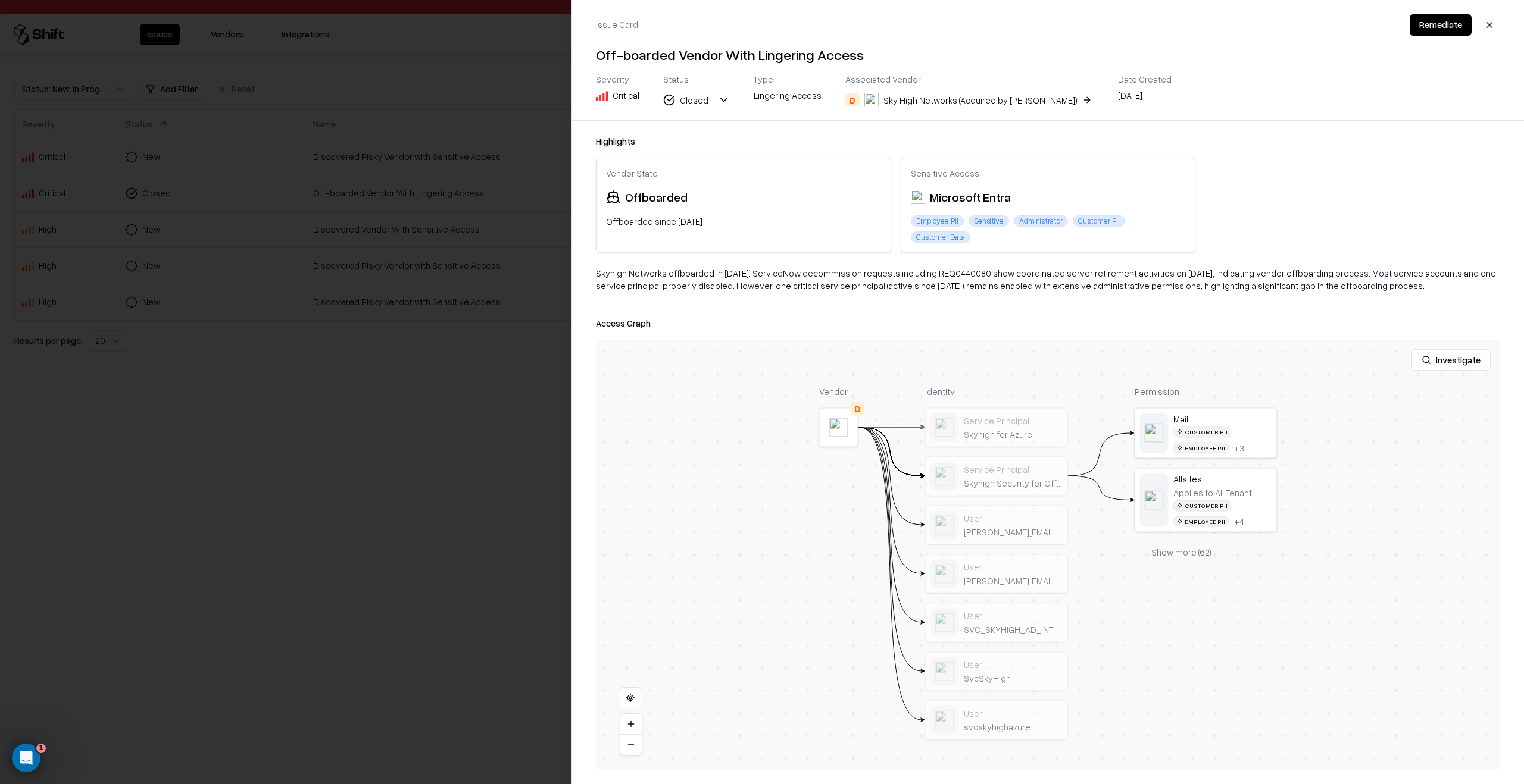
click at [401, 489] on div at bounding box center [762, 392] width 1524 height 784
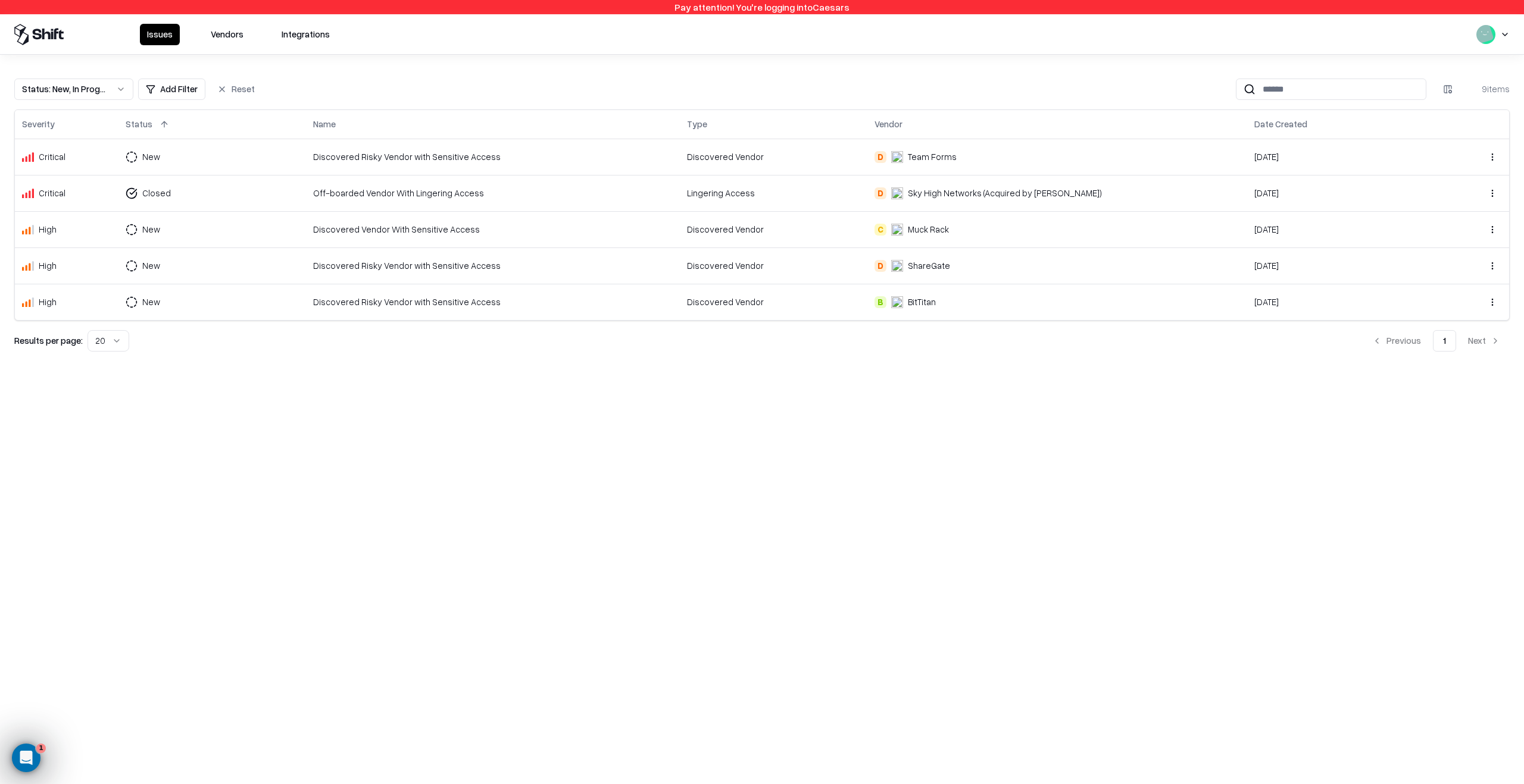
click at [852, 230] on div "Discovered Vendor" at bounding box center [773, 230] width 173 height 13
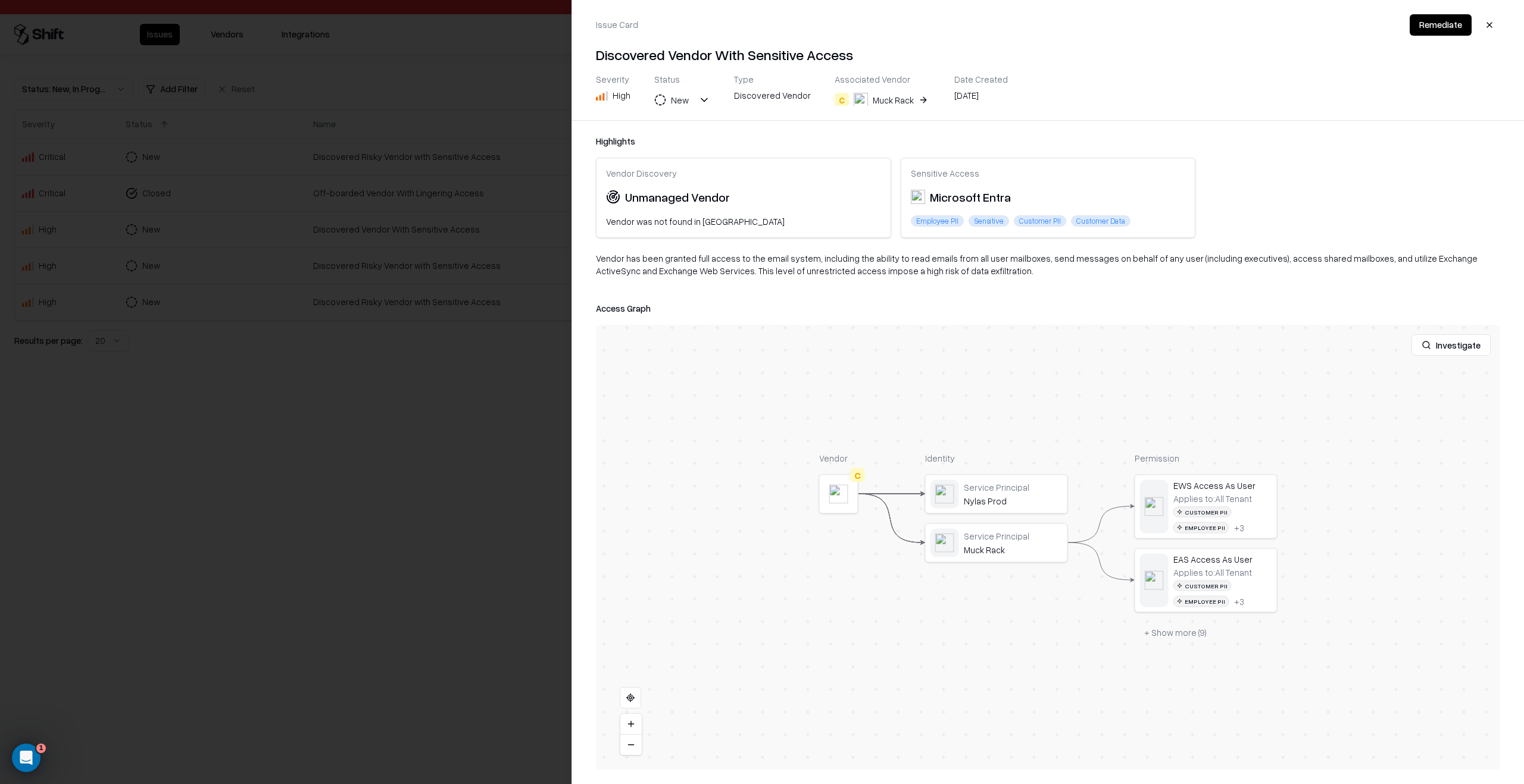
click at [0, 0] on div at bounding box center [0, 0] width 0 height 0
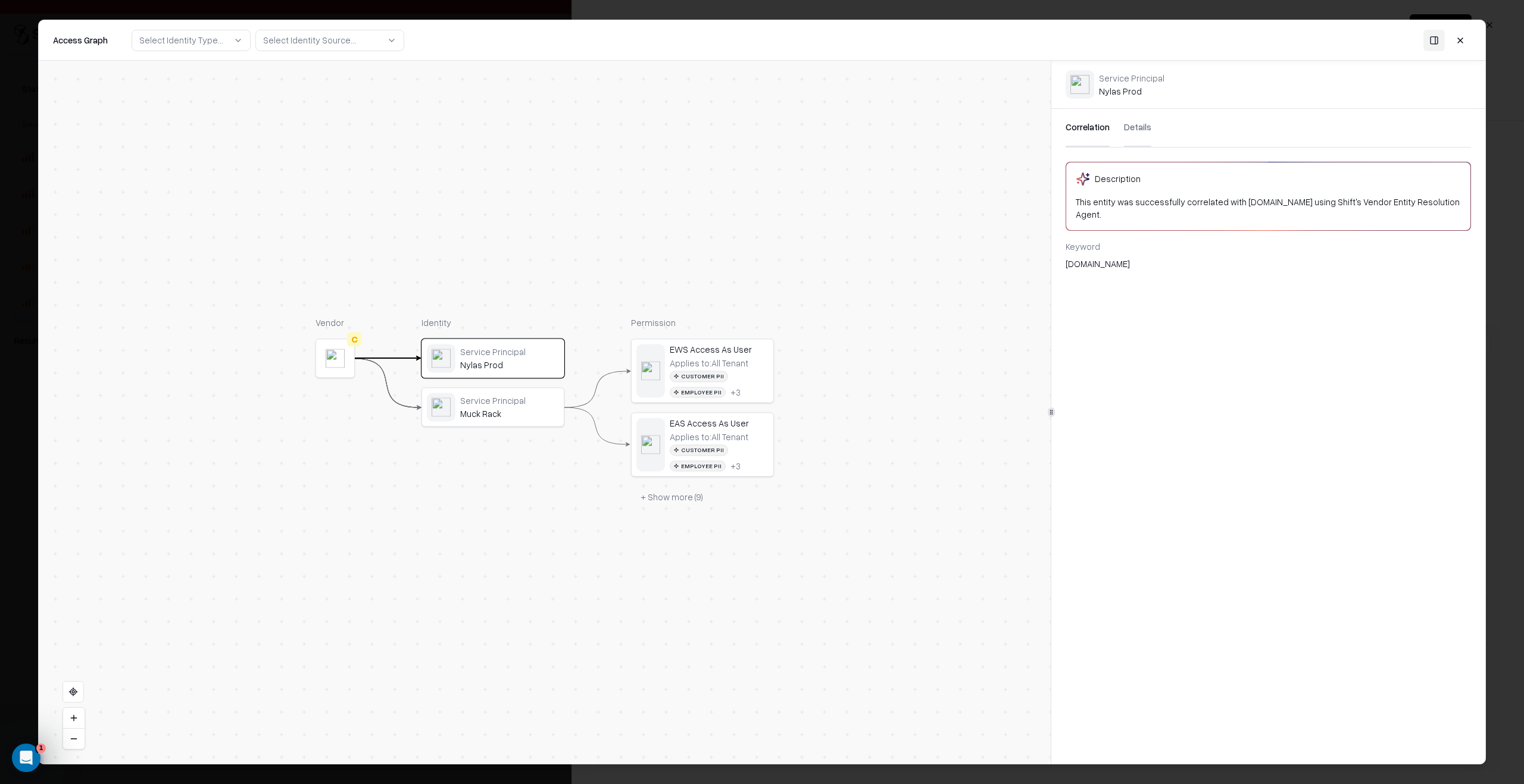
click at [690, 489] on button "+ Show more ( 9 )" at bounding box center [672, 497] width 82 height 21
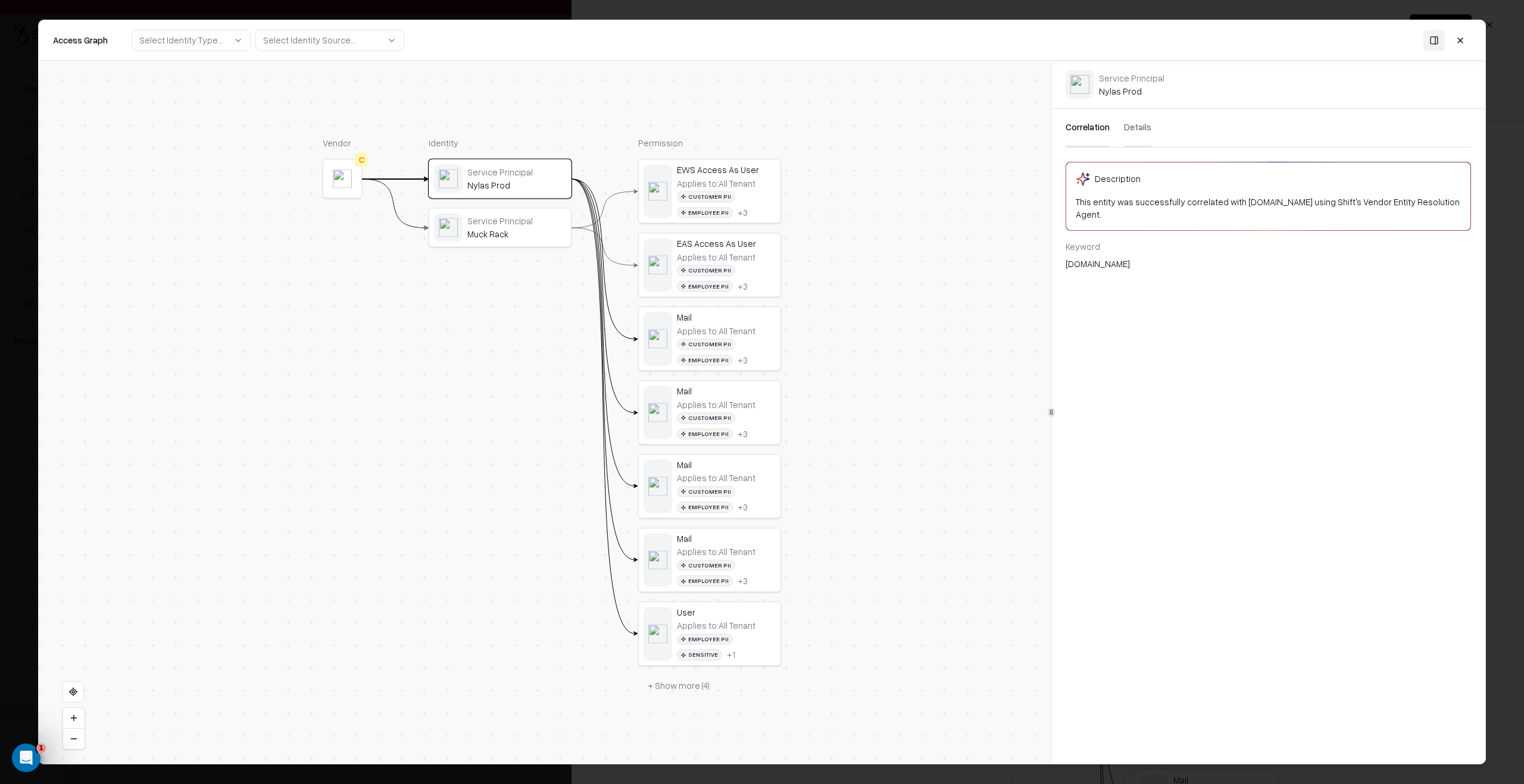
drag, startPoint x: 790, startPoint y: 570, endPoint x: 797, endPoint y: 386, distance: 184.1
click at [797, 386] on div "Vendor C Identity Service Principal Nylas Prod Service Principal Muck Rack Perm…" at bounding box center [544, 413] width 1012 height 703
click at [678, 489] on button "+ Show more ( 4 )" at bounding box center [679, 682] width 81 height 21
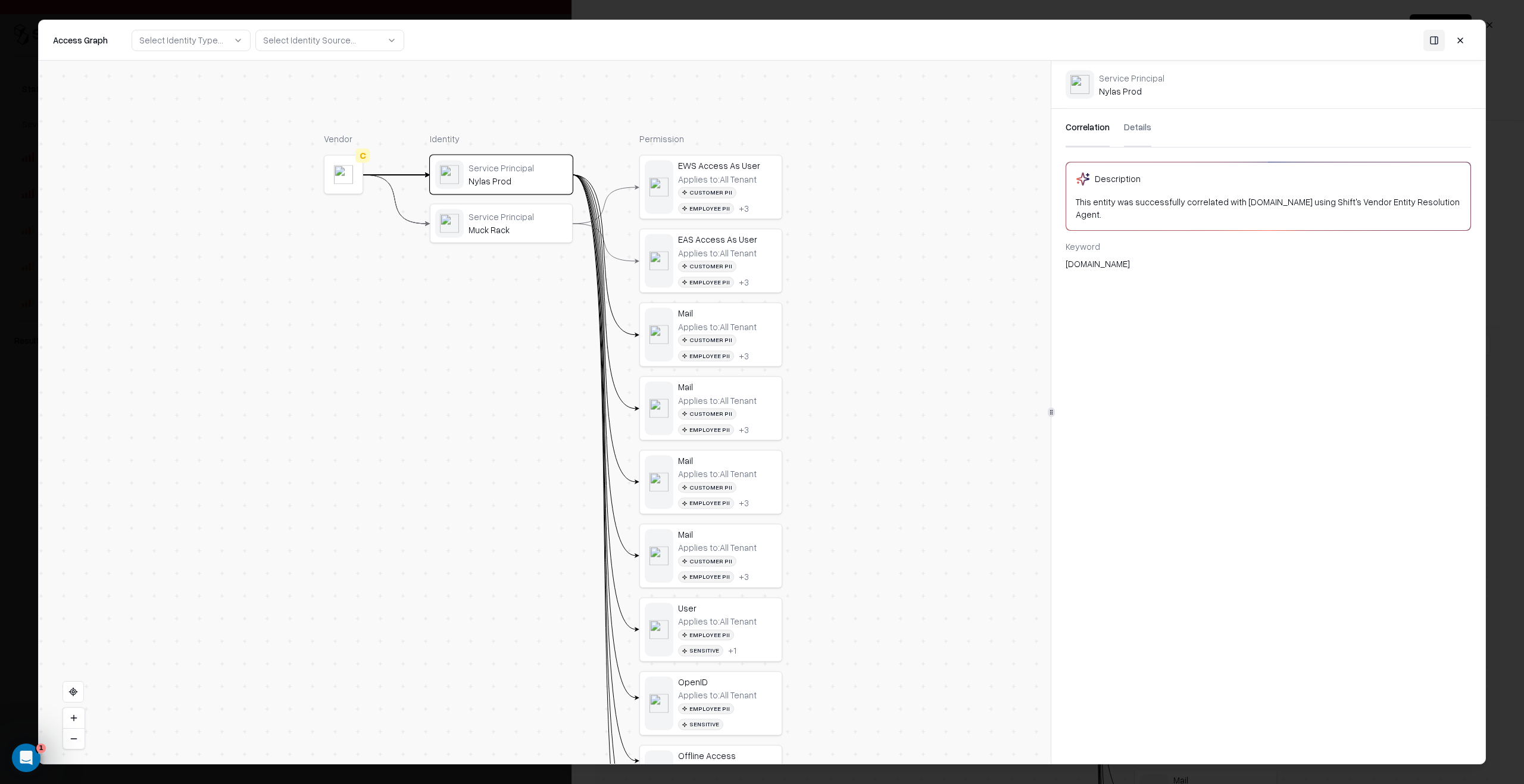
click at [531, 169] on div "Service Principal" at bounding box center [518, 168] width 99 height 10
click at [513, 225] on div "Muck Rack" at bounding box center [518, 230] width 99 height 10
click at [533, 172] on div "Service Principal" at bounding box center [518, 168] width 99 height 10
click at [535, 218] on div "Service Principal" at bounding box center [518, 217] width 99 height 10
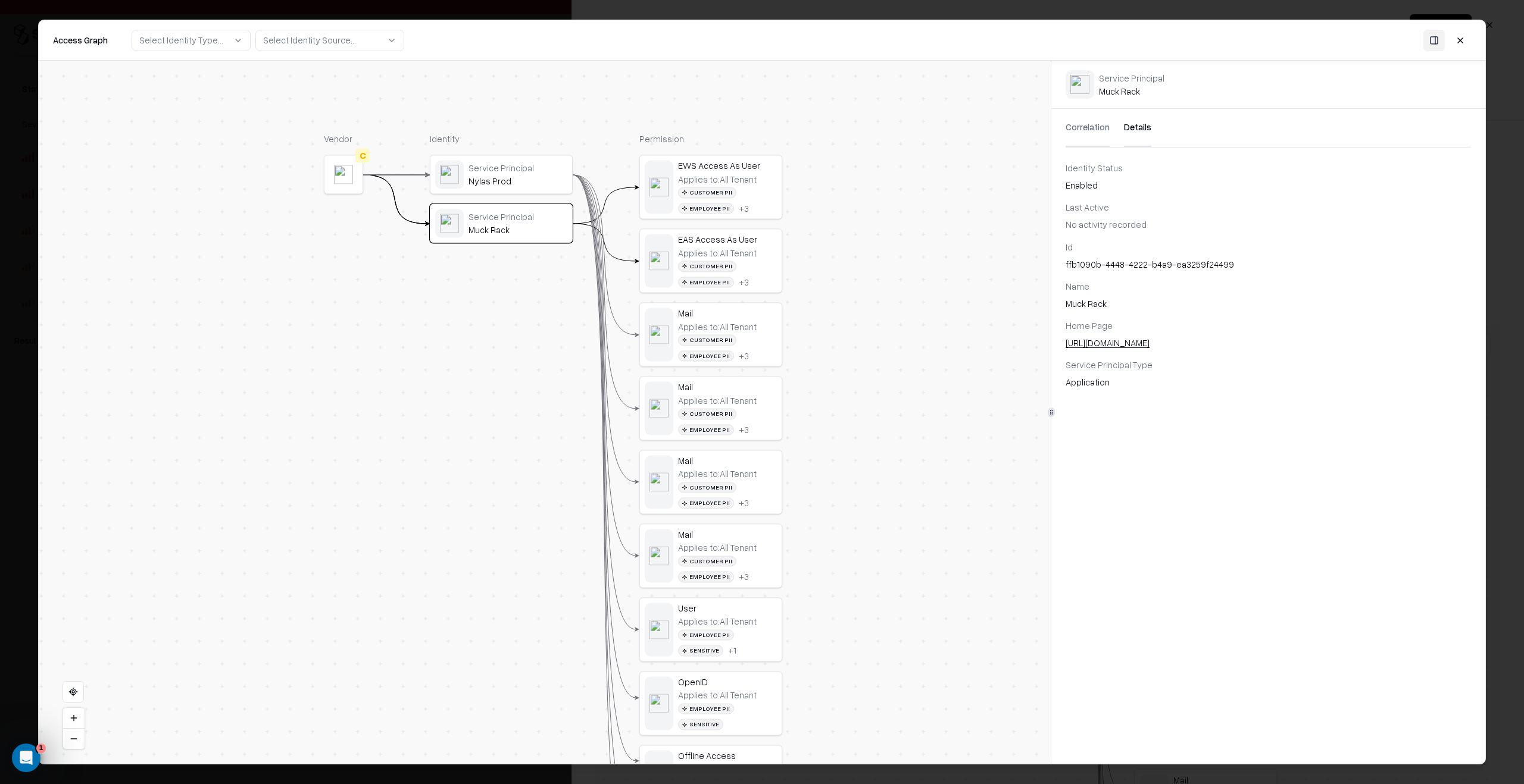
click at [900, 138] on button "Details" at bounding box center [1138, 128] width 28 height 38
click at [900, 135] on button "Correlation" at bounding box center [1087, 128] width 44 height 38
click at [525, 181] on div "Nylas Prod" at bounding box center [518, 181] width 99 height 10
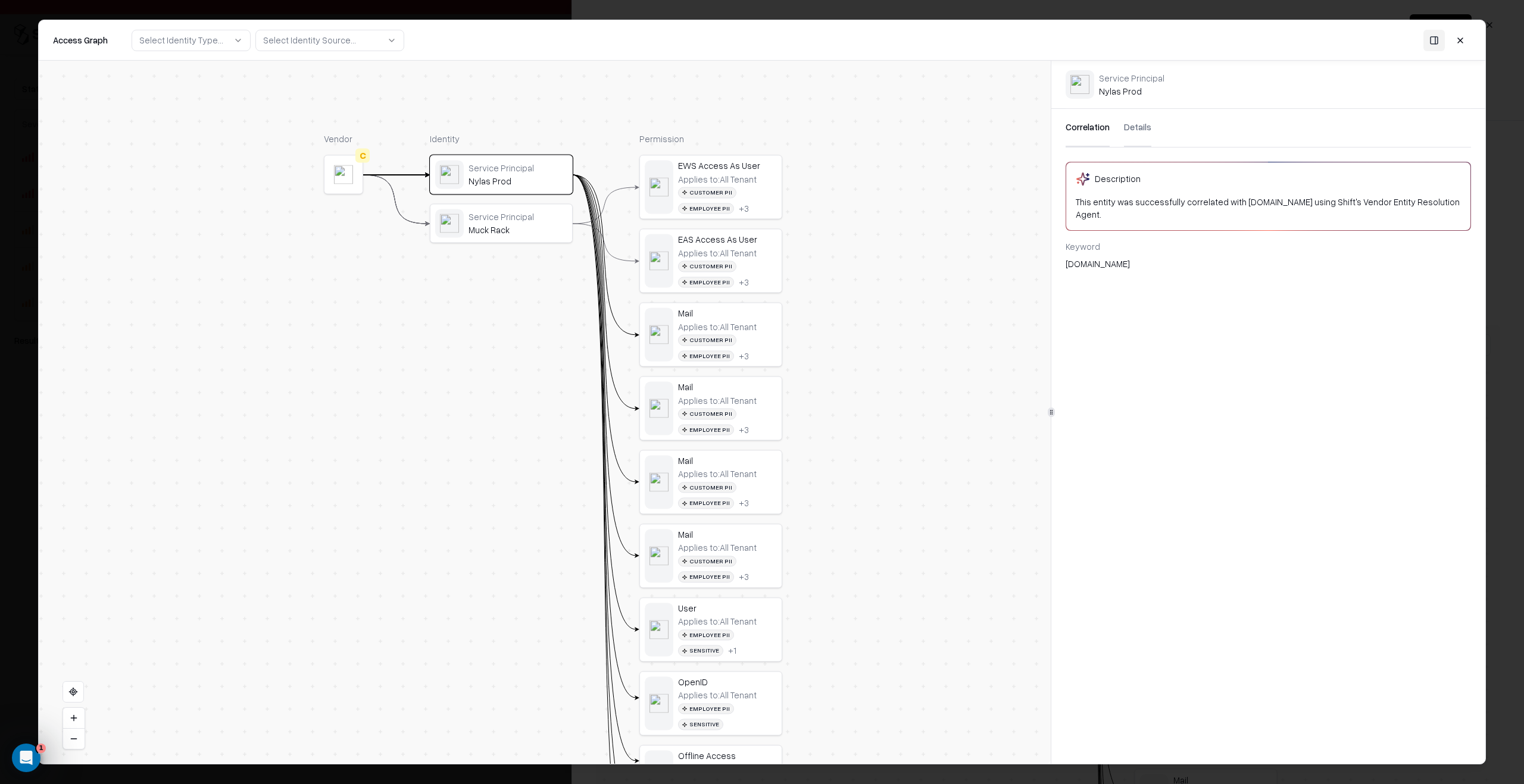
click at [524, 211] on div "Service Principal" at bounding box center [518, 217] width 99 height 10
click at [512, 168] on div "Service Principal" at bounding box center [518, 168] width 99 height 10
click at [527, 219] on div "Service Principal" at bounding box center [518, 217] width 99 height 10
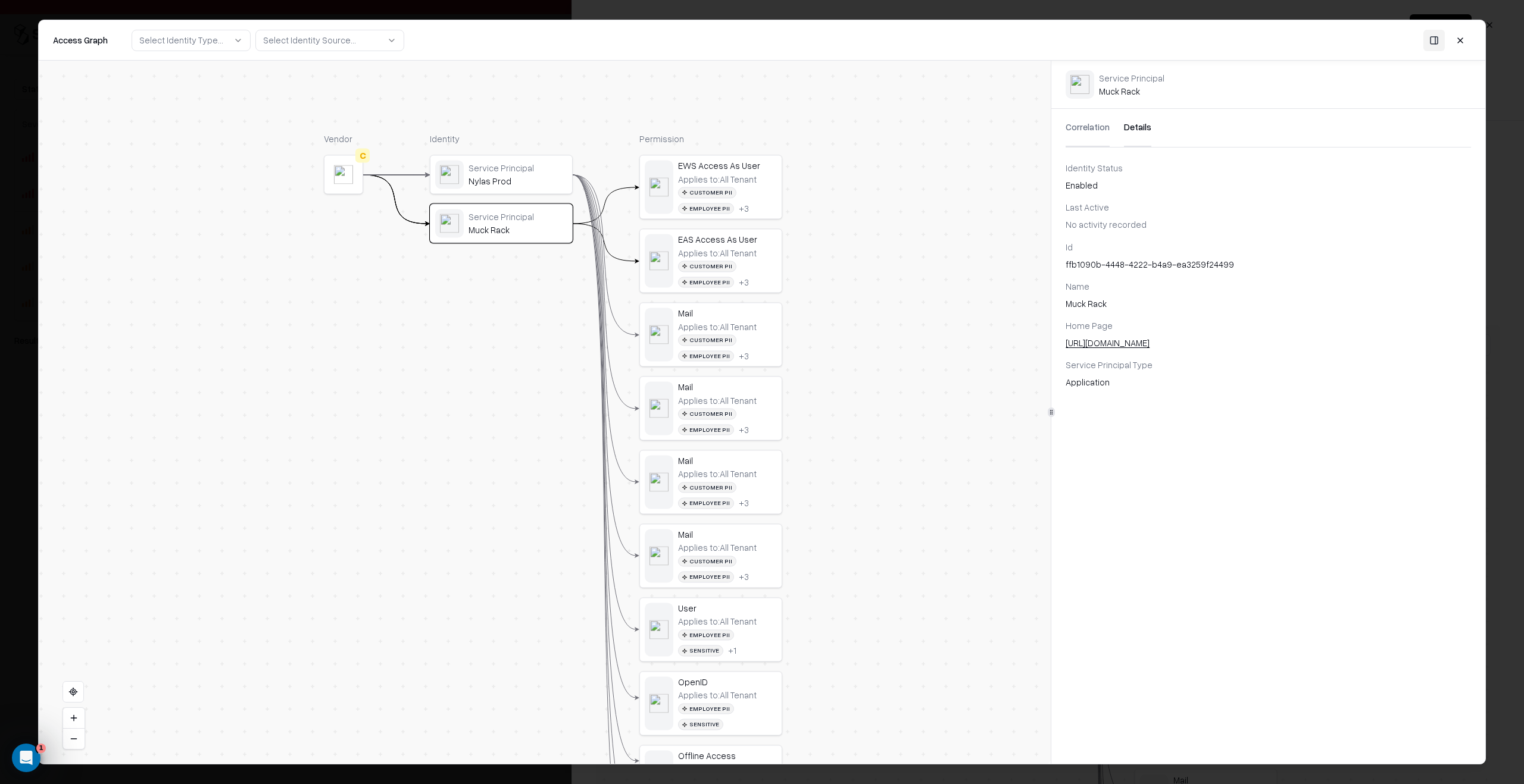
click at [900, 131] on button "Details" at bounding box center [1138, 128] width 28 height 38
click at [900, 132] on button "Correlation" at bounding box center [1087, 128] width 44 height 38
click at [723, 254] on div "Applies to: All Tenant" at bounding box center [716, 254] width 78 height 10
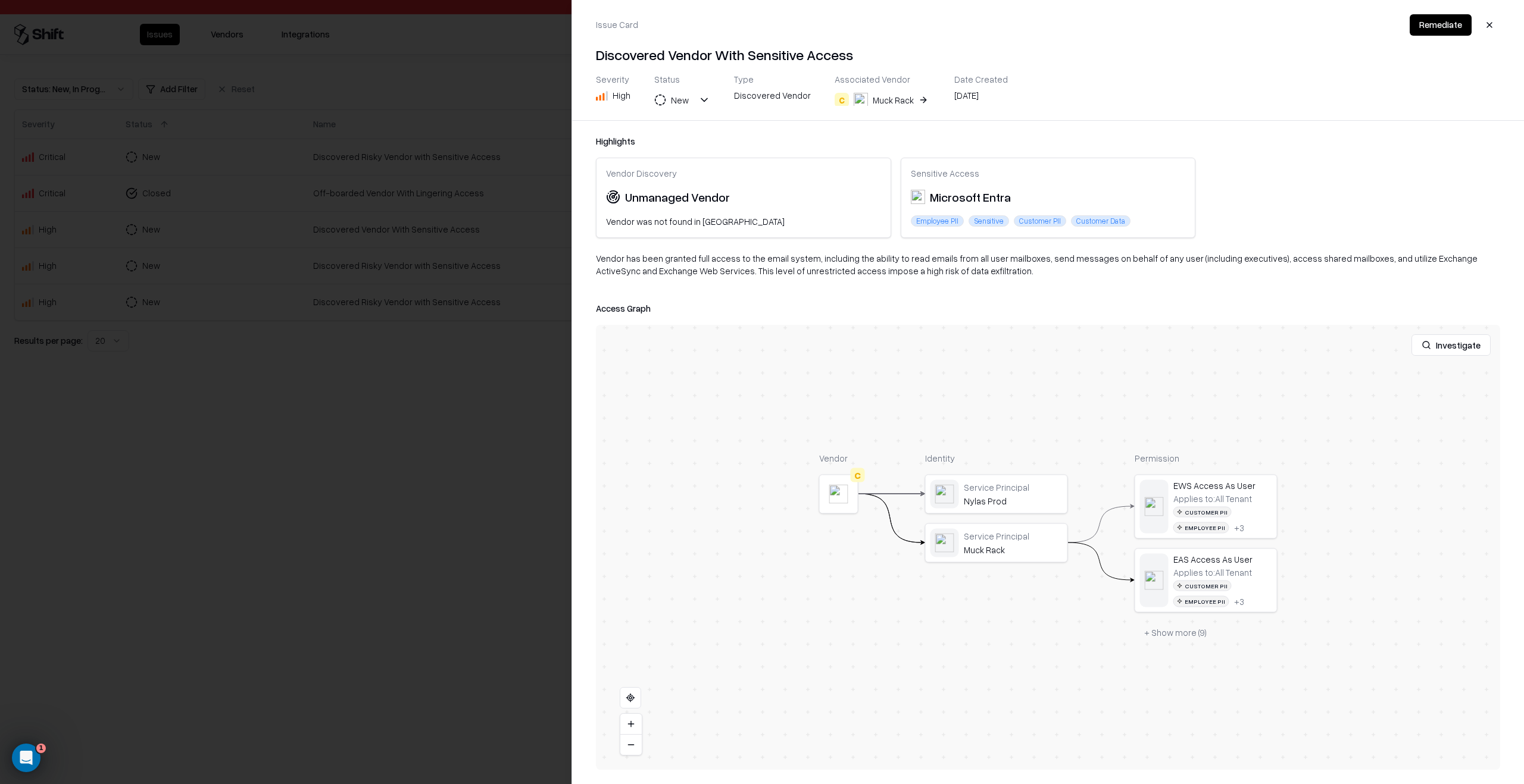
click at [412, 407] on div at bounding box center [762, 392] width 1524 height 784
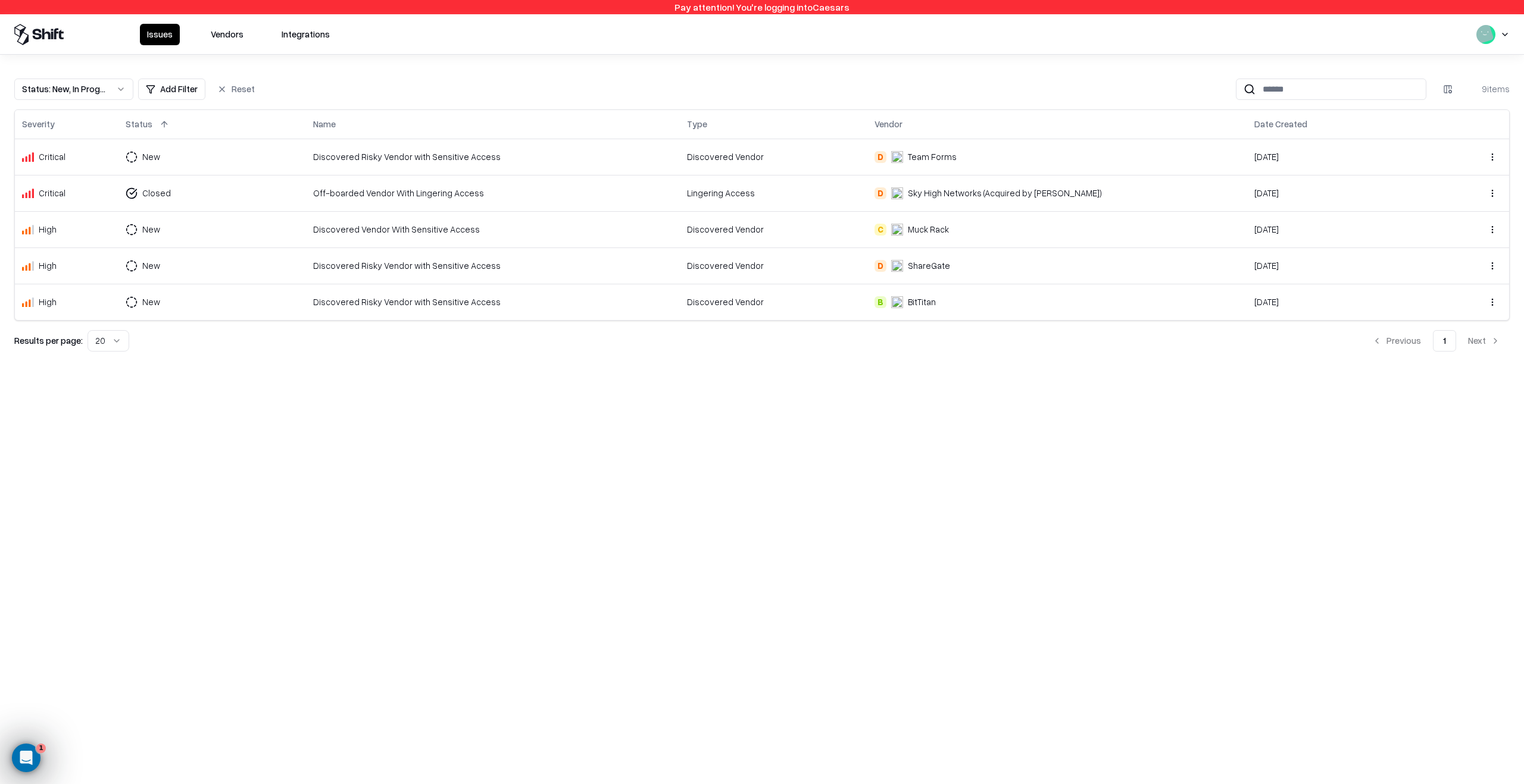
click at [567, 198] on div "Off-boarded Vendor With Lingering Access" at bounding box center [493, 193] width 360 height 13
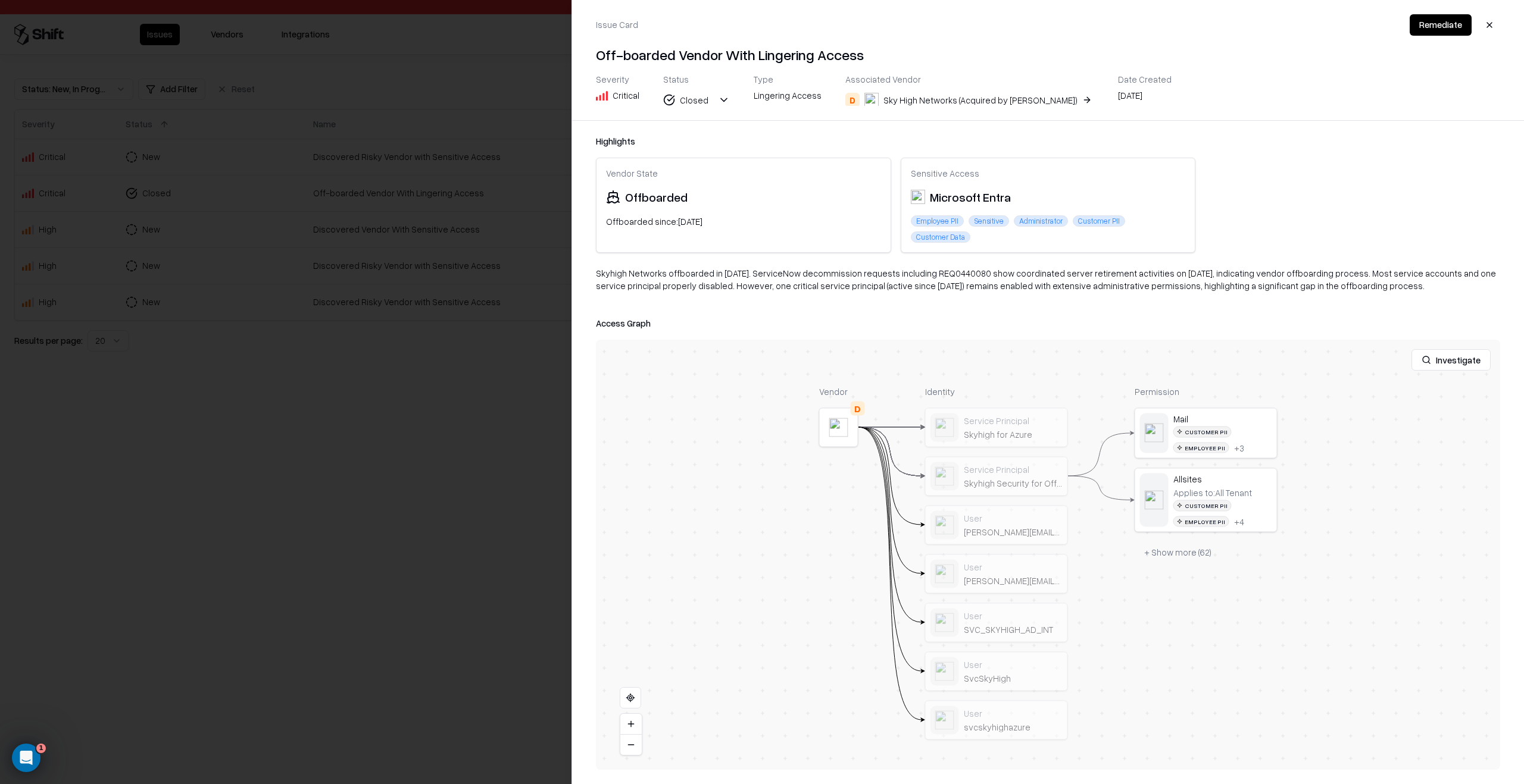
click at [0, 0] on div at bounding box center [0, 0] width 0 height 0
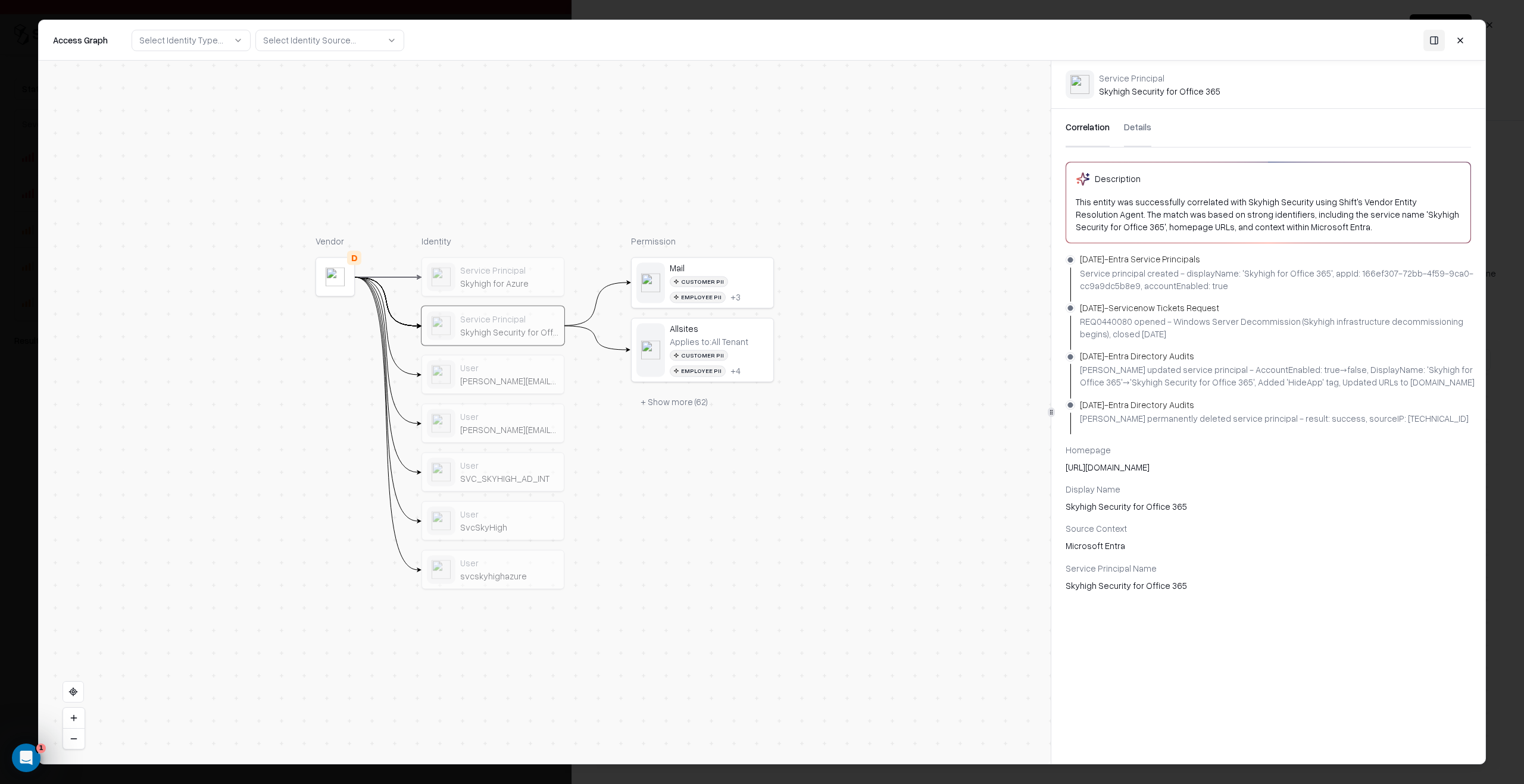
click at [550, 417] on div "User" at bounding box center [509, 416] width 99 height 10
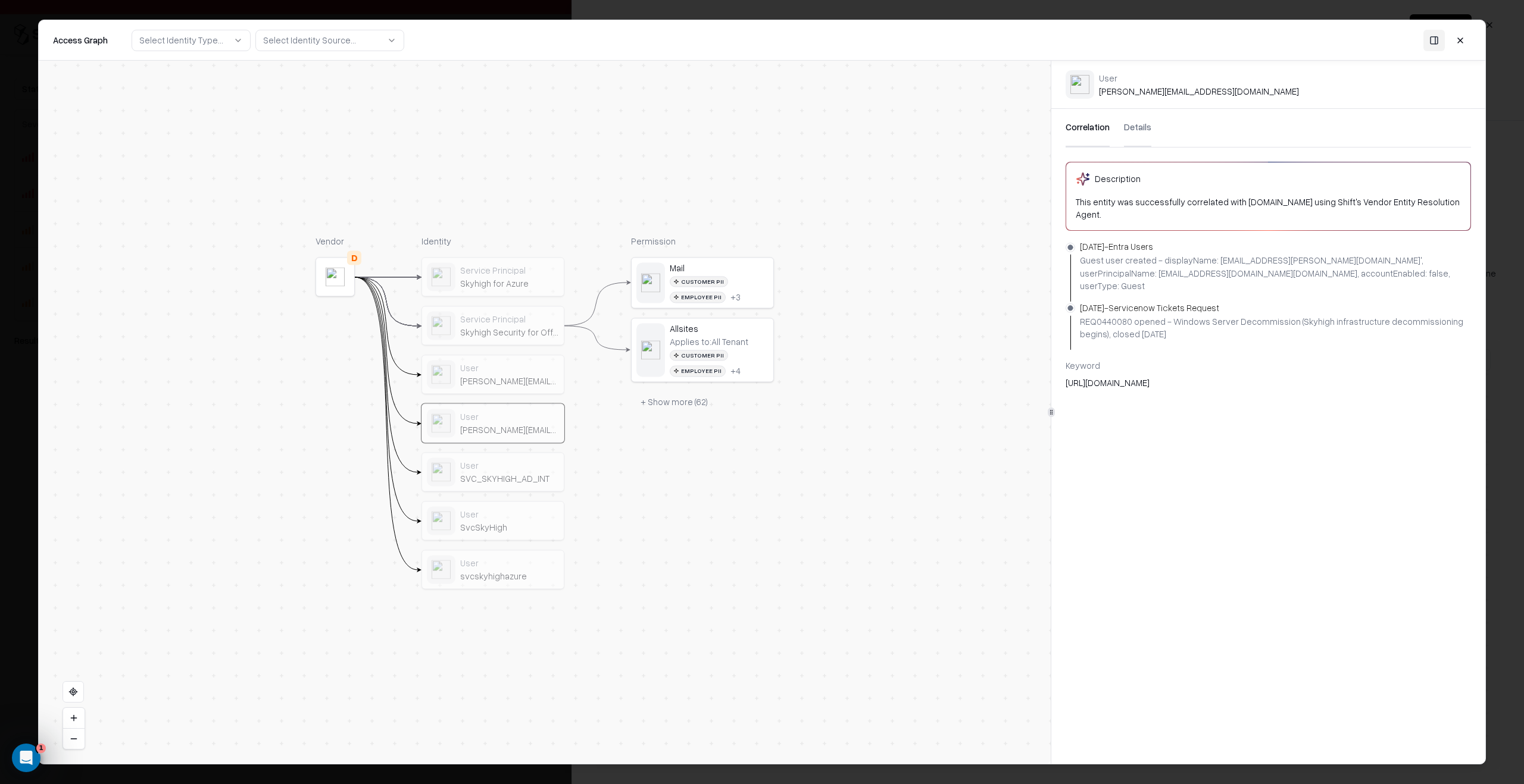
click at [527, 383] on div "[PERSON_NAME][EMAIL_ADDRESS][DOMAIN_NAME]" at bounding box center [509, 382] width 99 height 10
click at [509, 350] on div "Service Principal Skyhigh for Azure Service Principal Skyhigh Security for Offi…" at bounding box center [493, 424] width 143 height 332
click at [501, 335] on div "Skyhigh Security for Office 365" at bounding box center [509, 333] width 99 height 10
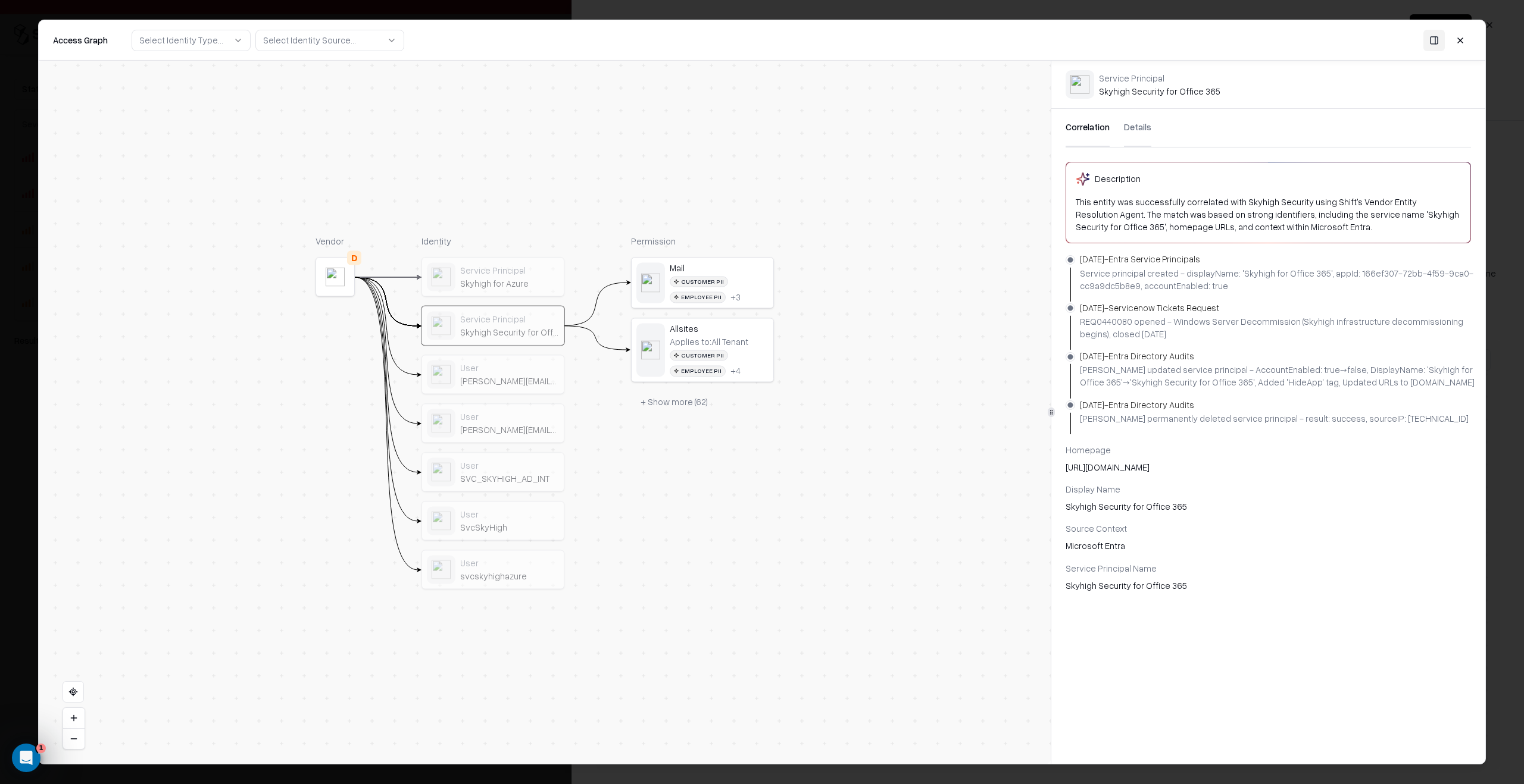
click at [507, 371] on div "User" at bounding box center [509, 368] width 99 height 10
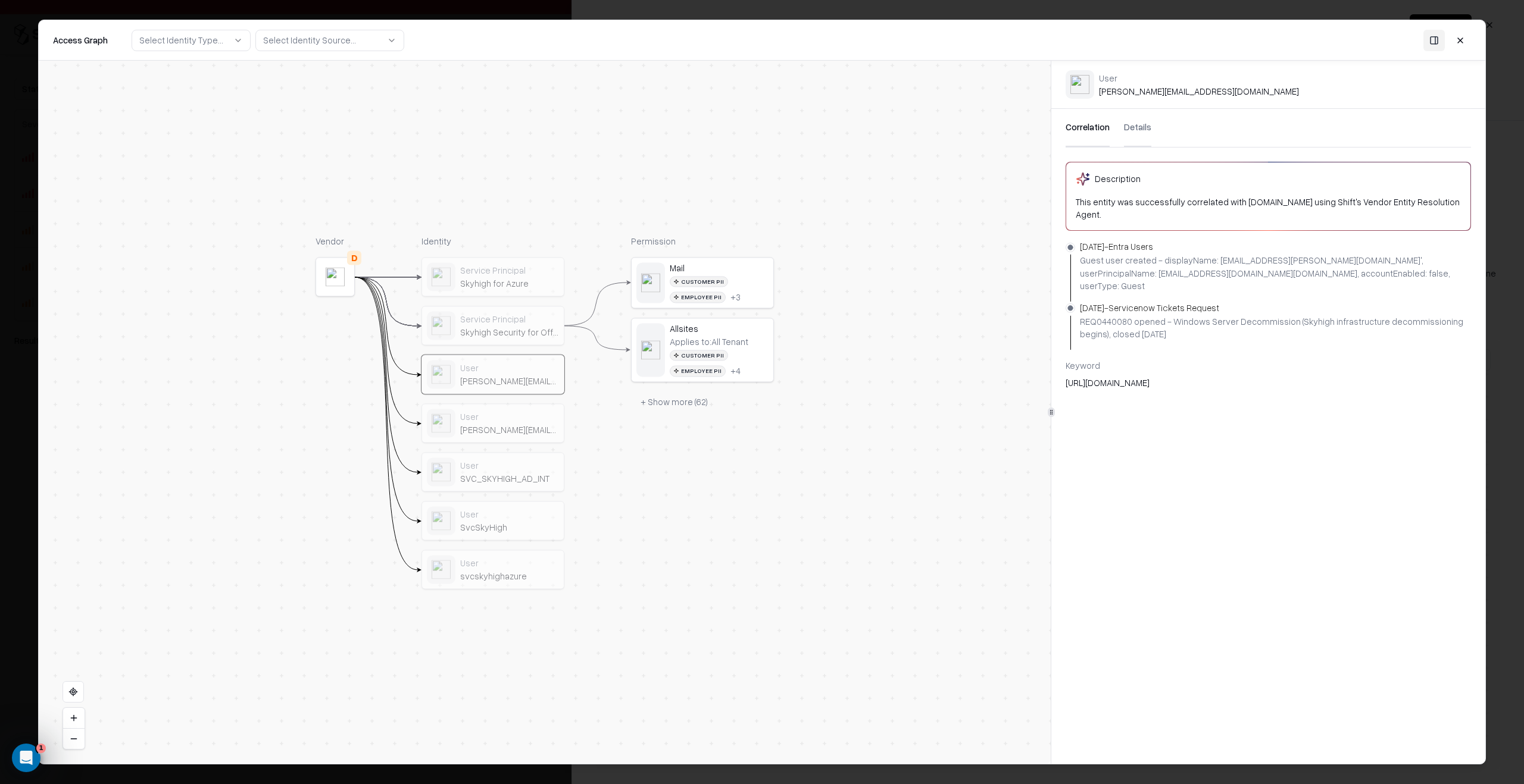
click at [487, 287] on div "Skyhigh for Azure" at bounding box center [509, 284] width 99 height 10
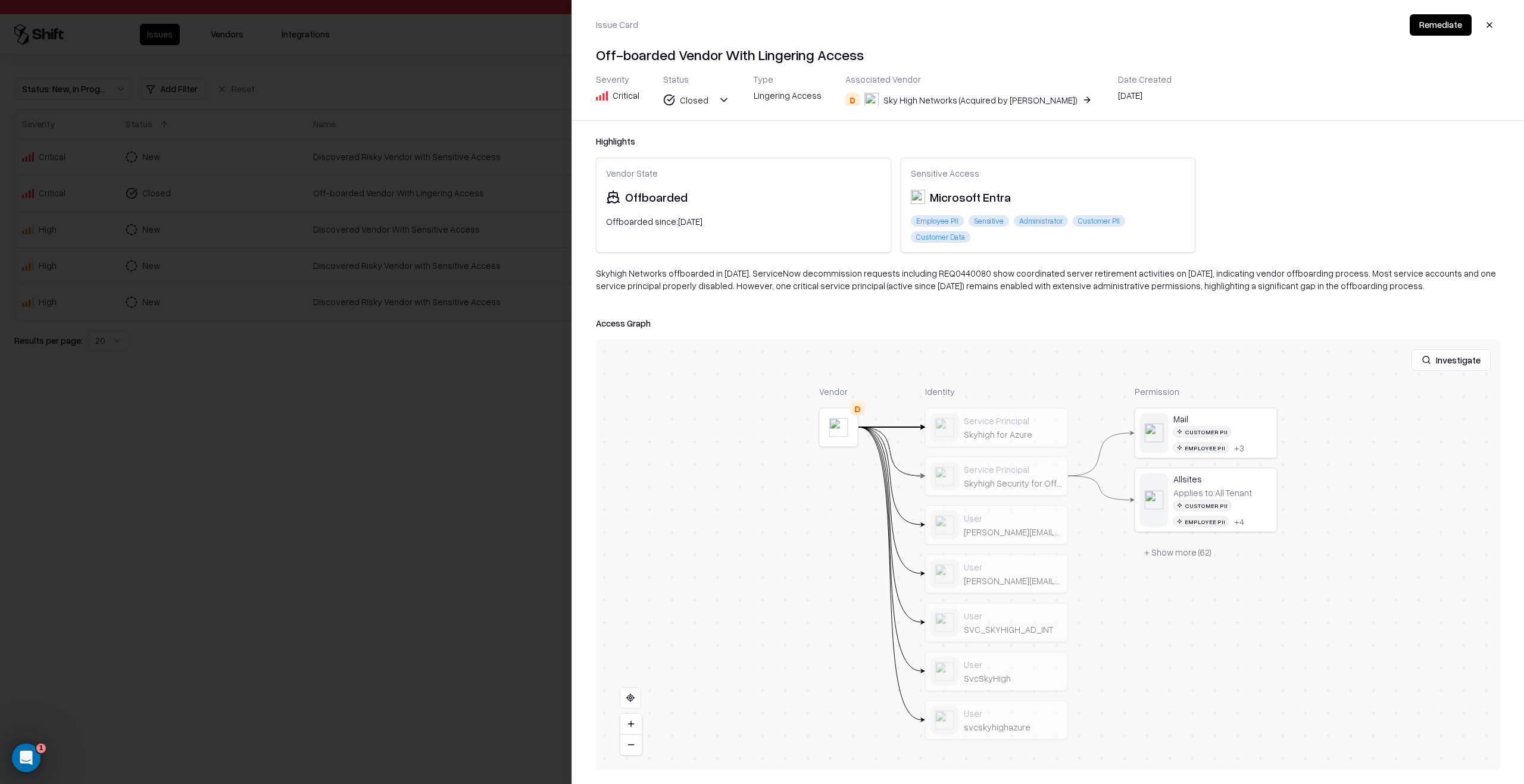
click at [504, 406] on div at bounding box center [762, 392] width 1524 height 784
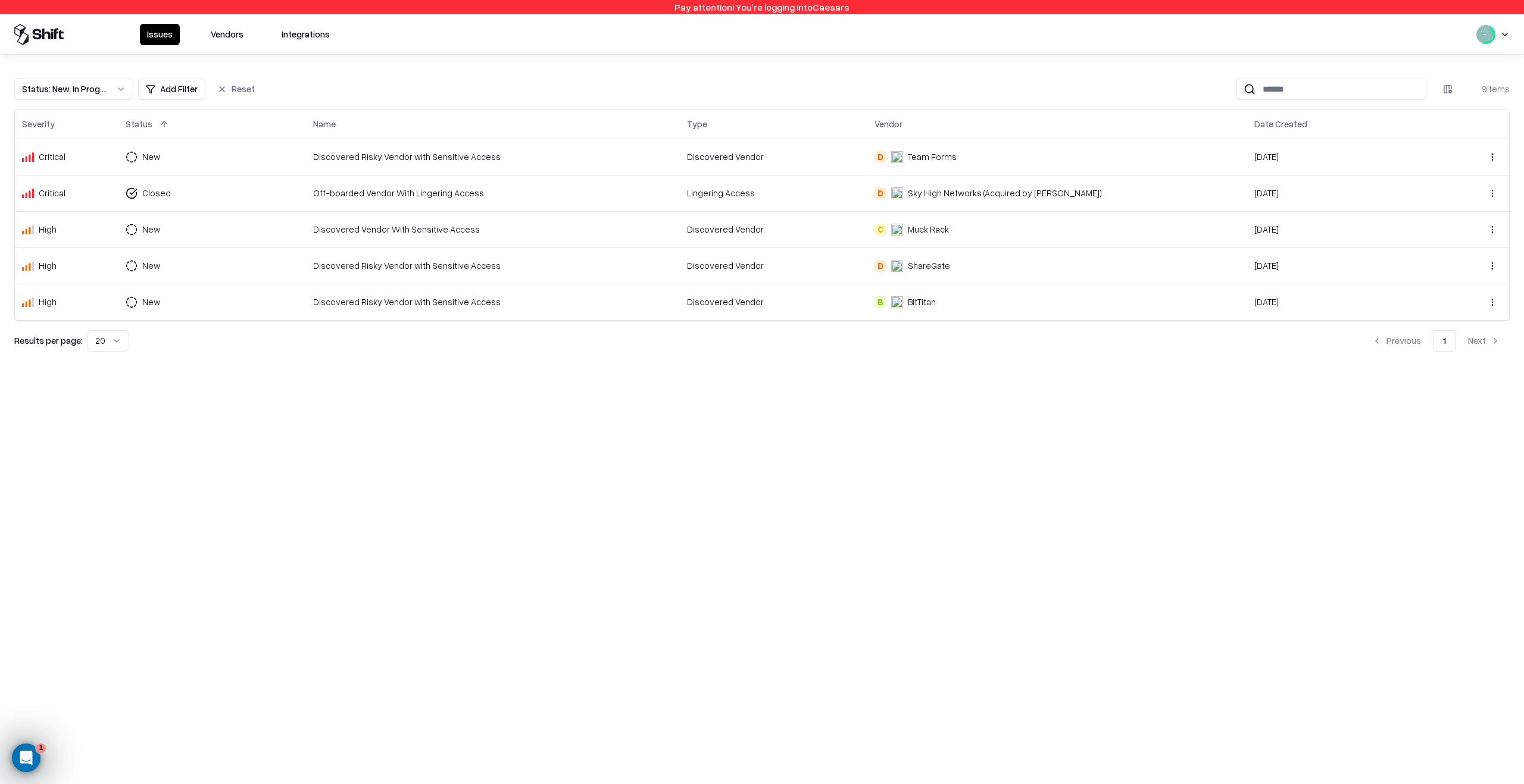
click at [593, 156] on div "Discovered Risky Vendor with Sensitive Access" at bounding box center [493, 156] width 360 height 13
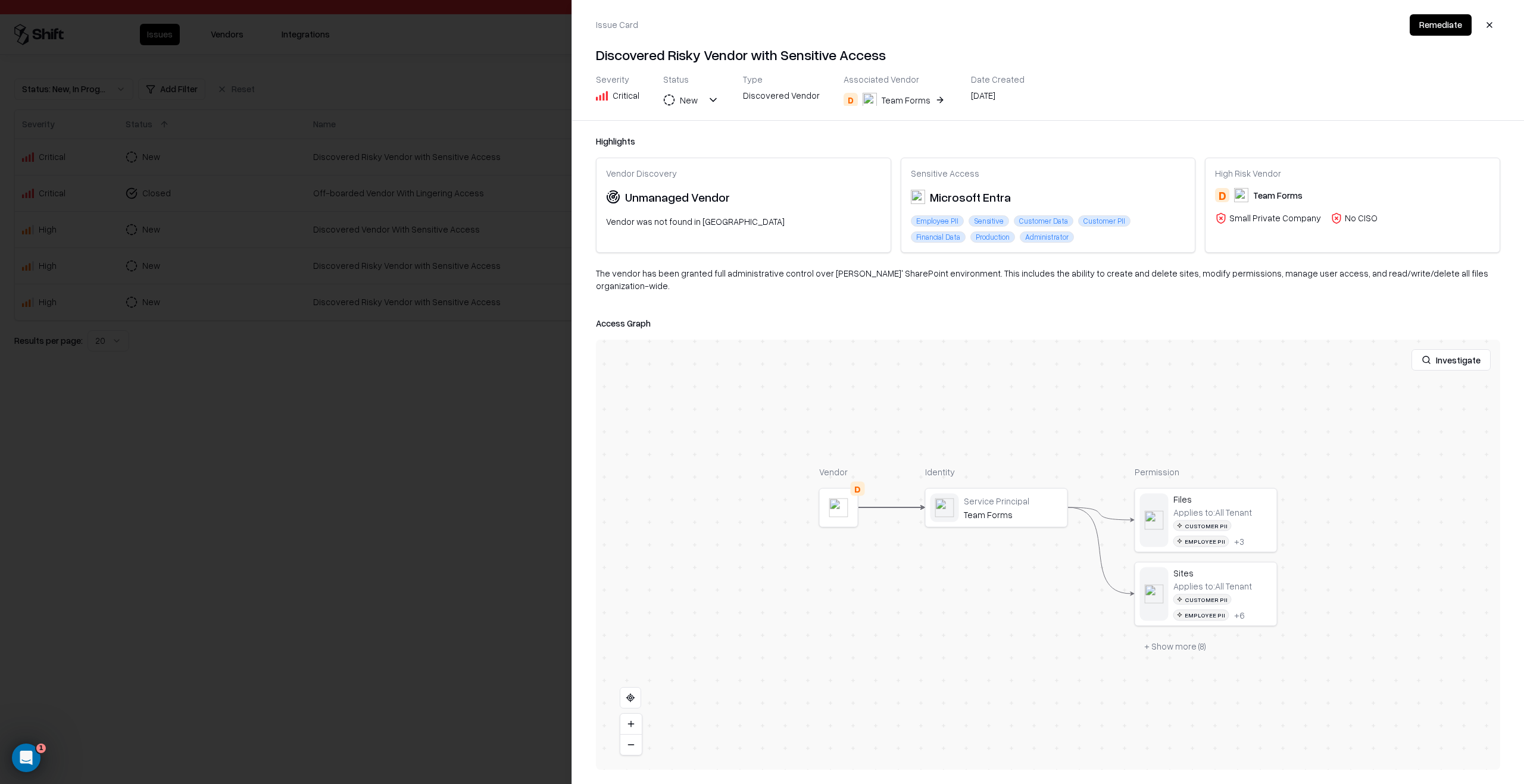
click at [0, 0] on div at bounding box center [0, 0] width 0 height 0
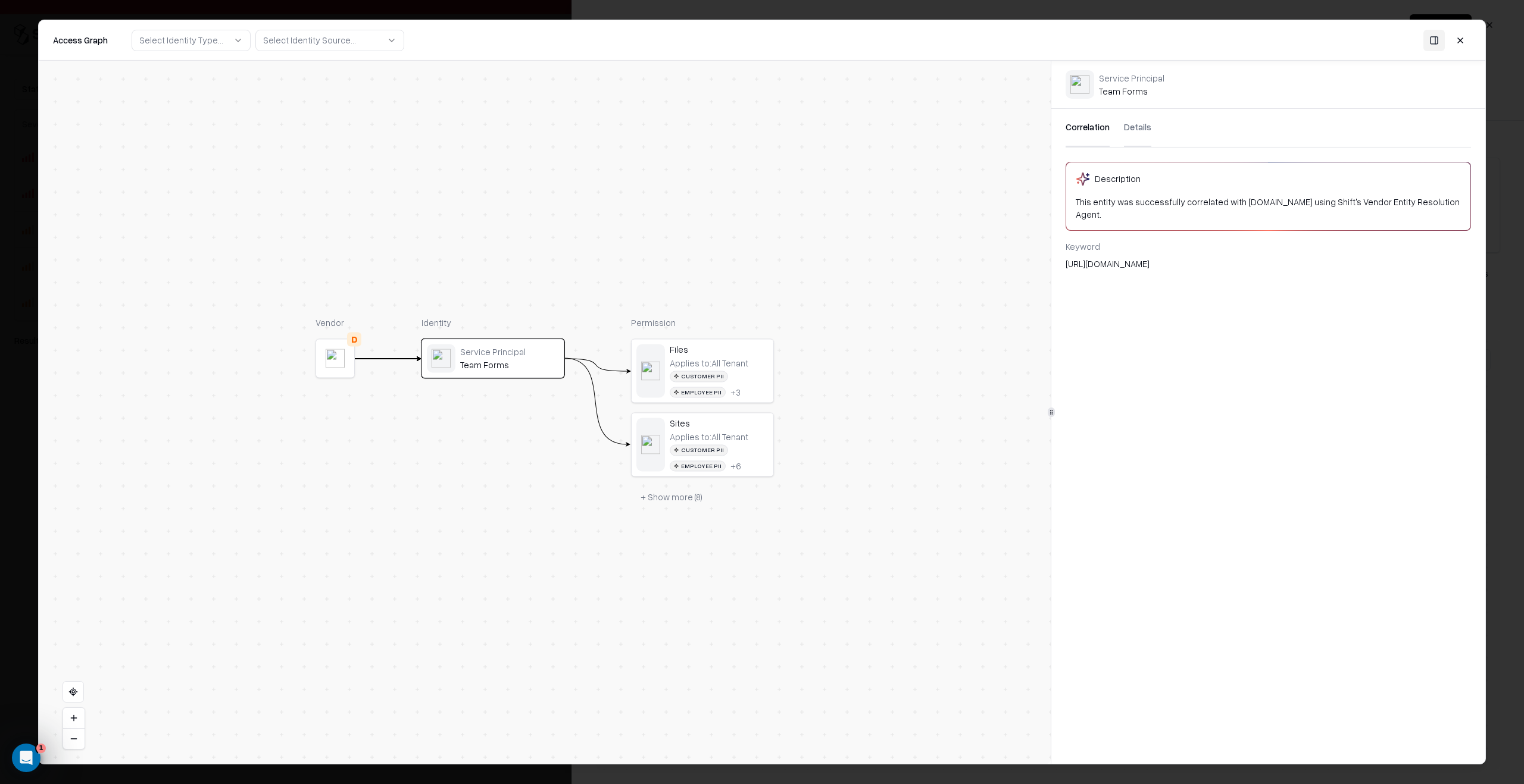
click at [648, 489] on button "+ Show more ( 8 )" at bounding box center [672, 497] width 81 height 21
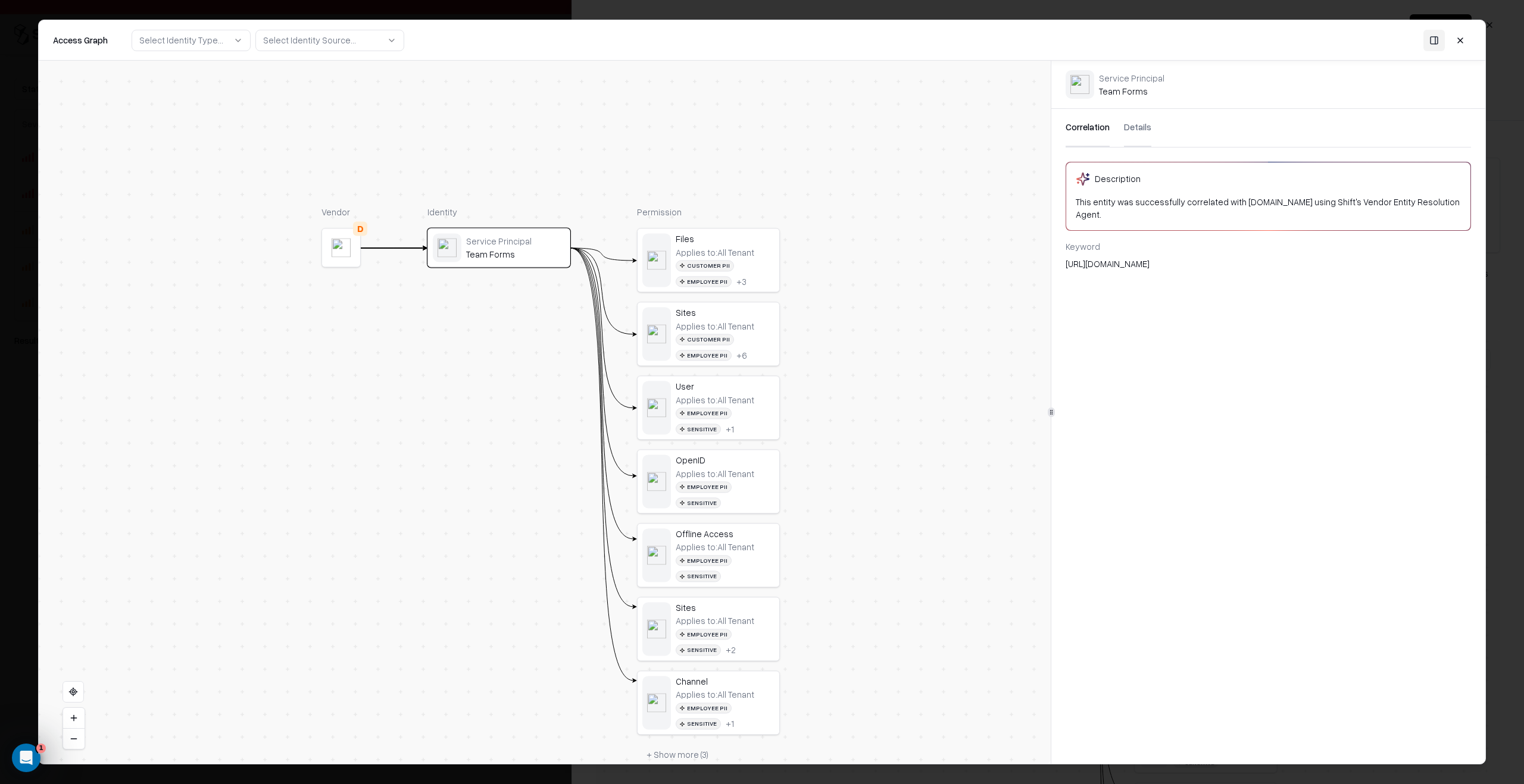
drag, startPoint x: 812, startPoint y: 646, endPoint x: 822, endPoint y: 526, distance: 120.4
click at [822, 489] on div "Vendor D Identity Service Principal Team Forms Permission Files Applies to: All…" at bounding box center [544, 413] width 1012 height 703
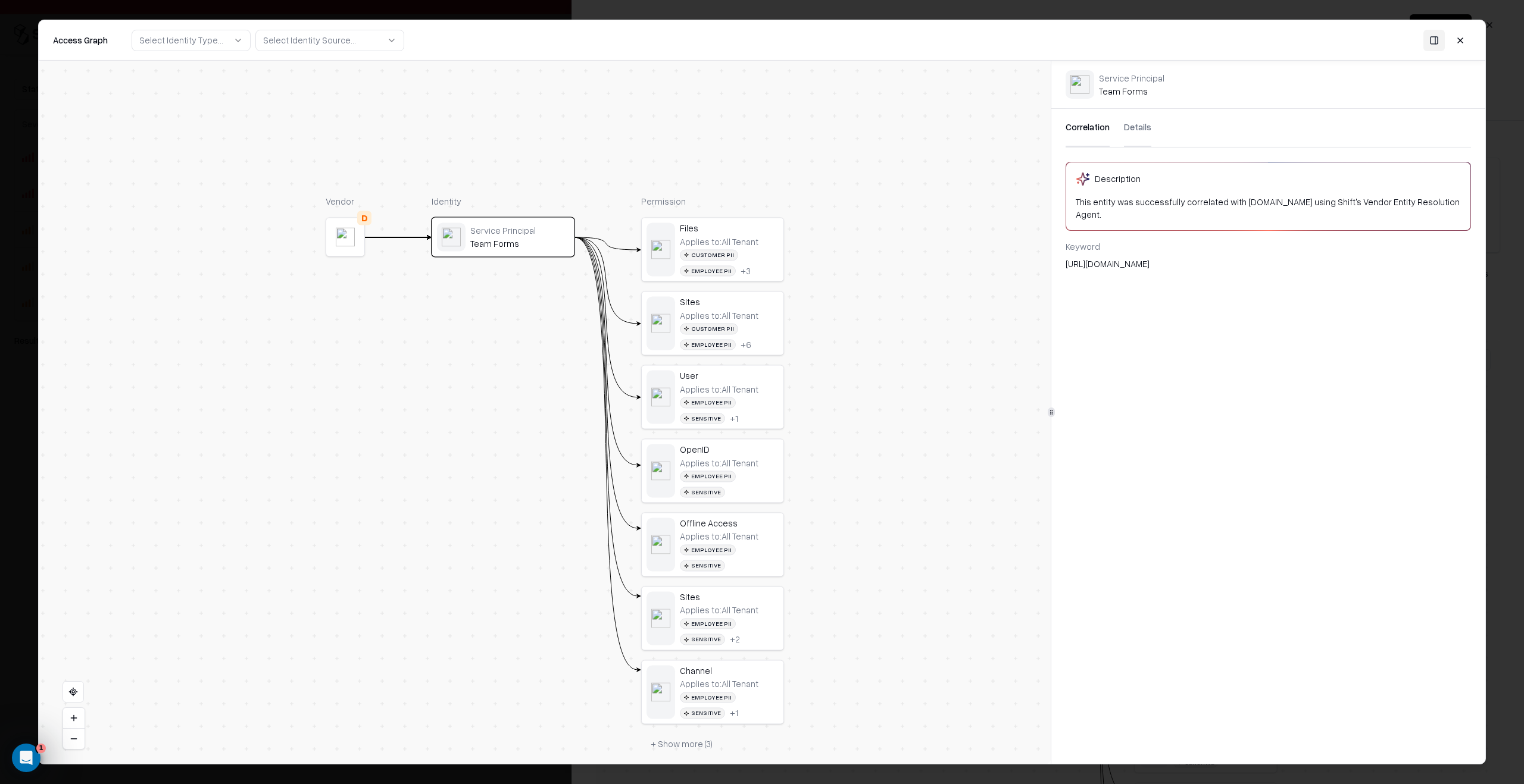
click at [691, 489] on button "+ Show more ( 3 )" at bounding box center [682, 744] width 81 height 21
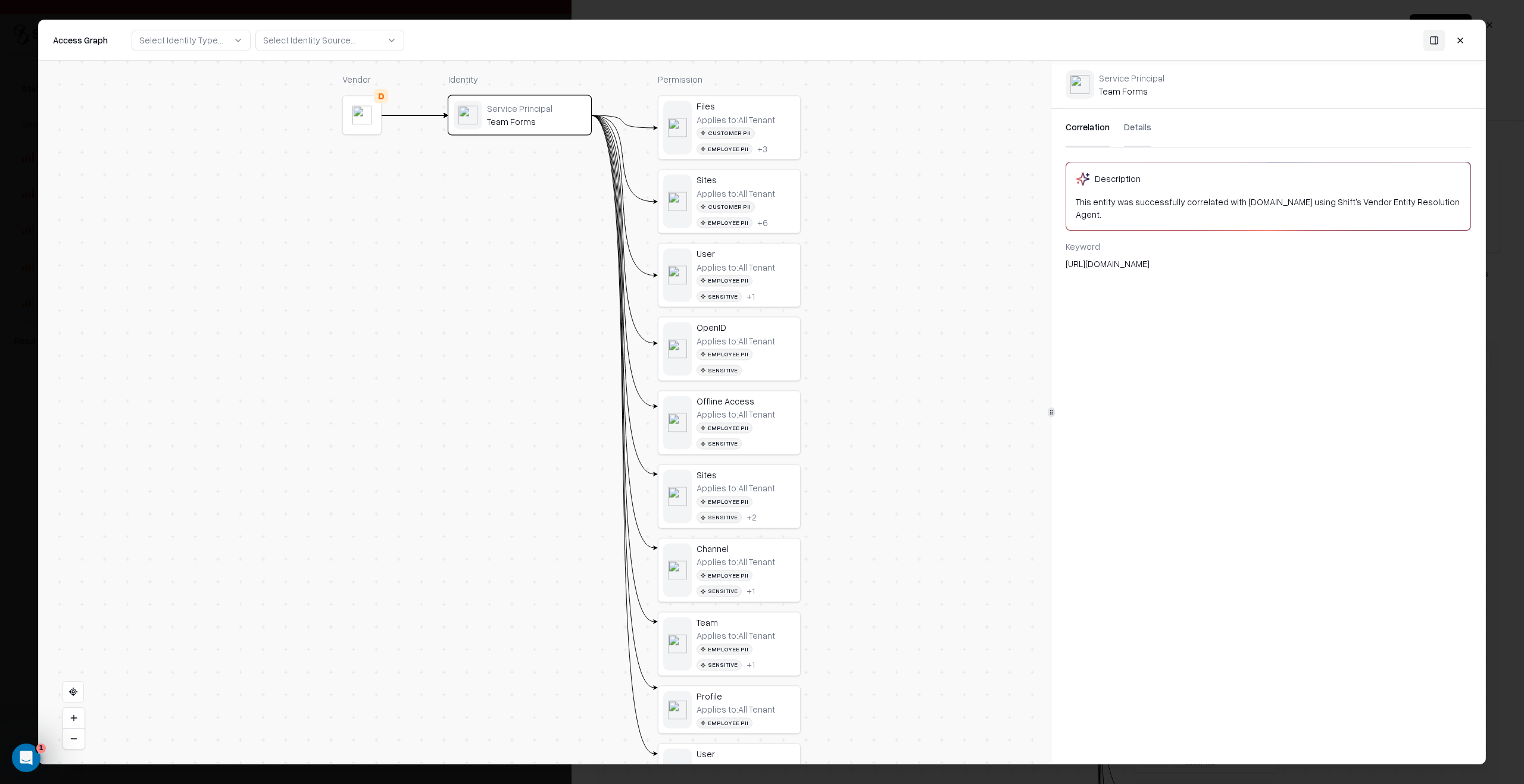
drag, startPoint x: 880, startPoint y: 670, endPoint x: 897, endPoint y: 548, distance: 123.2
click at [897, 489] on div "Vendor D Identity Service Principal Team Forms Permission Files Applies to: All…" at bounding box center [544, 413] width 1012 height 703
click at [756, 119] on div "Applies to: All Tenant" at bounding box center [735, 119] width 78 height 10
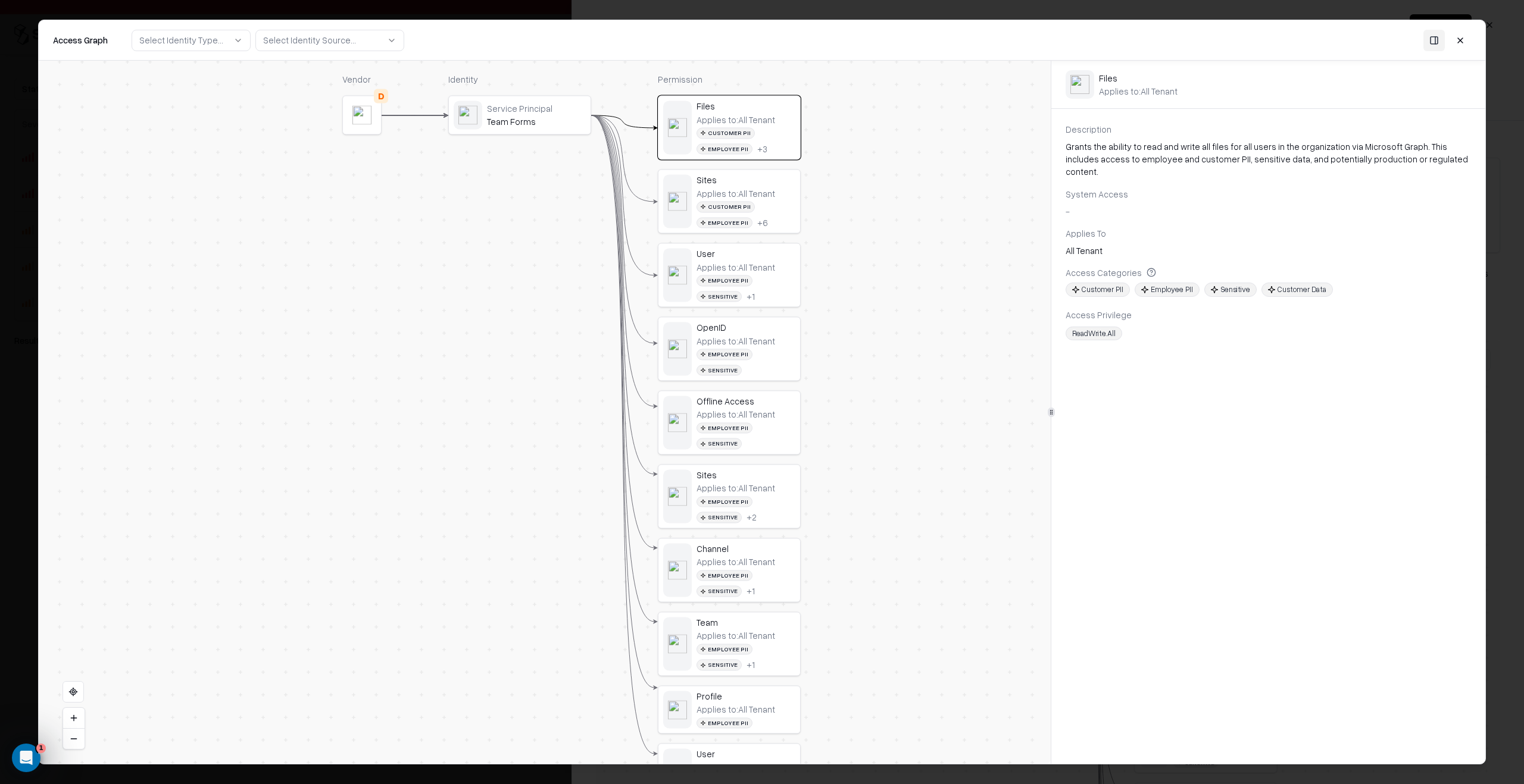
click at [542, 111] on div "Service Principal" at bounding box center [536, 108] width 99 height 10
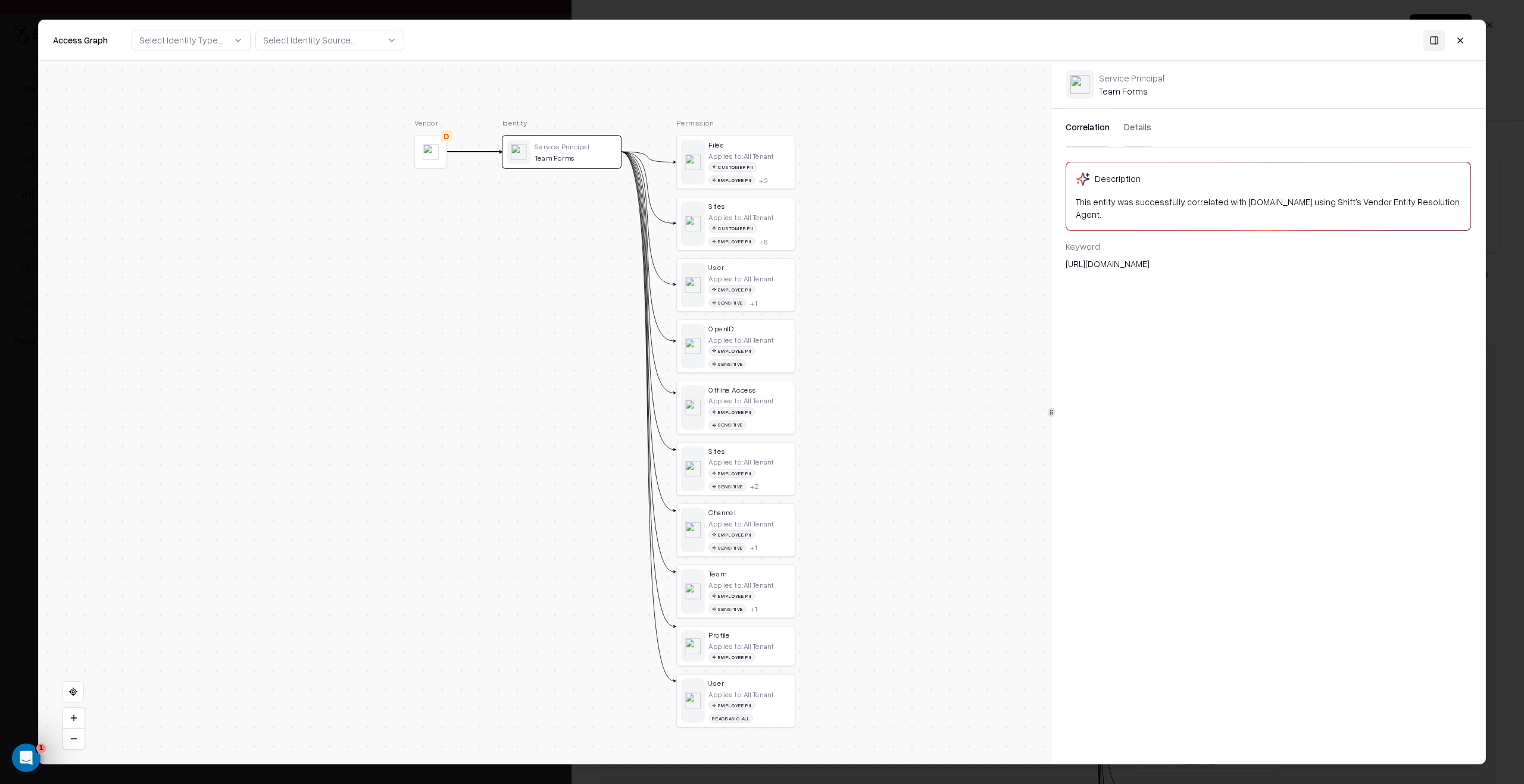
drag, startPoint x: 821, startPoint y: 251, endPoint x: 845, endPoint y: 279, distance: 36.9
click at [845, 279] on div "Vendor D Identity Service Principal Team Forms Permission Files Applies to: All…" at bounding box center [544, 413] width 1012 height 703
click at [111, 39] on div "Access Graph Select Identity Type... Select Identity Source..." at bounding box center [213, 40] width 320 height 21
click at [755, 156] on div "Applies to: All Tenant" at bounding box center [741, 156] width 65 height 9
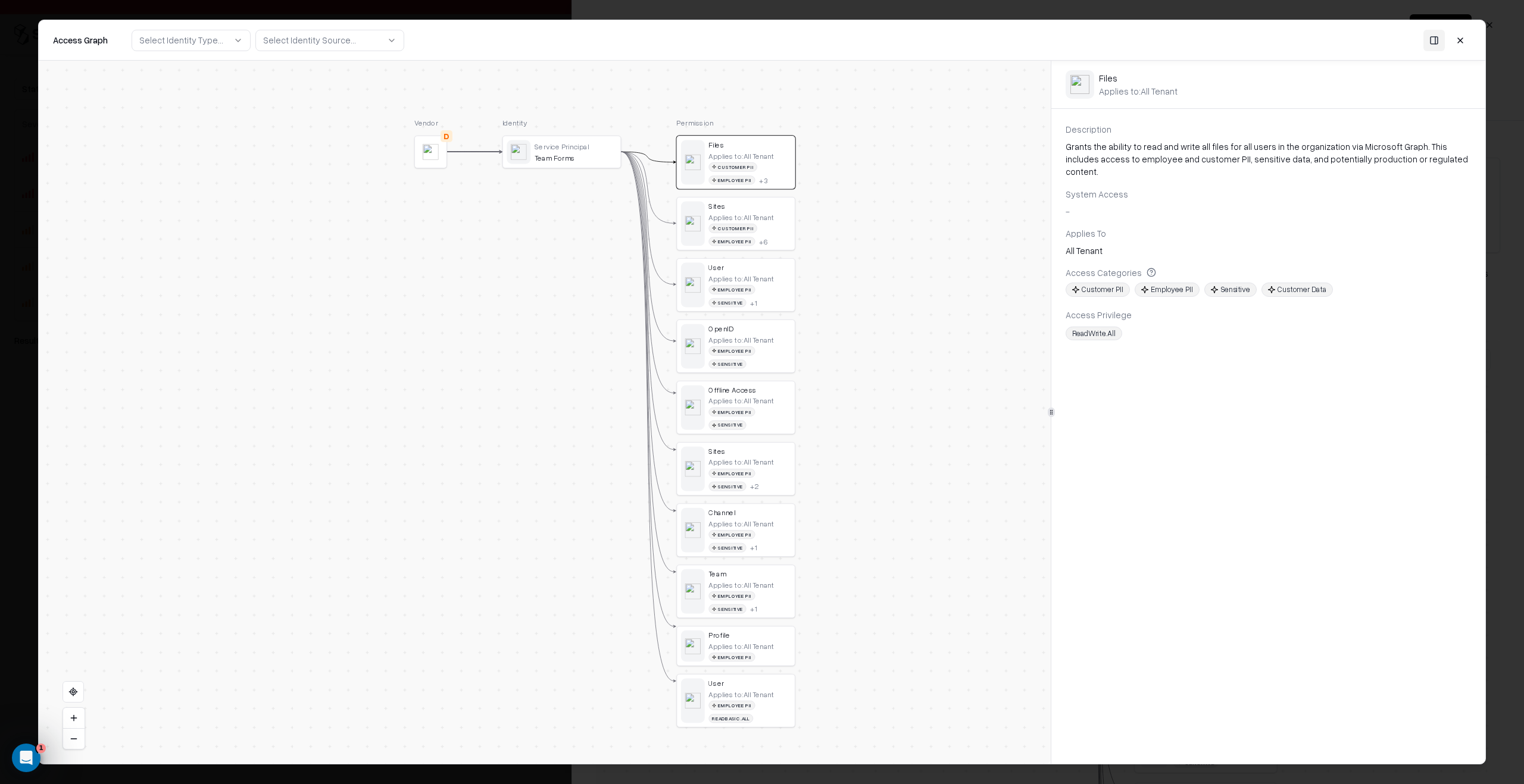
click at [777, 216] on div "Applies to: All Tenant Customer PII Employee PII + 6" at bounding box center [750, 229] width 83 height 34
click at [900, 489] on div at bounding box center [762, 392] width 1524 height 784
